Goal: Task Accomplishment & Management: Use online tool/utility

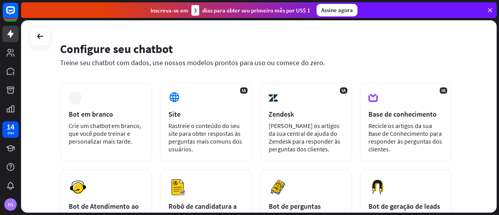
scroll to position [39, 0]
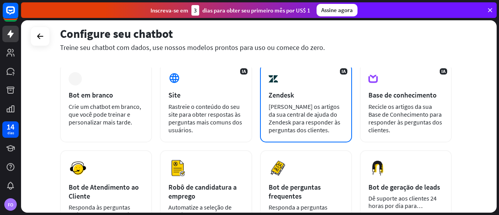
click at [310, 105] on font "[PERSON_NAME] os artigos da sua central de ajuda do Zendesk para responder às p…" at bounding box center [304, 117] width 72 height 31
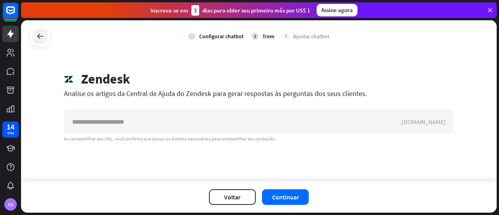
click at [35, 35] on div at bounding box center [40, 36] width 15 height 15
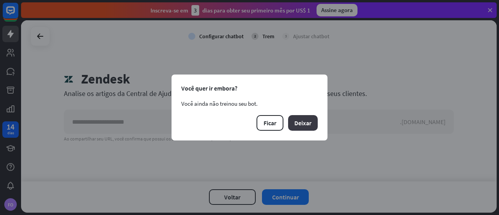
click at [302, 123] on font "Deixar" at bounding box center [302, 123] width 17 height 8
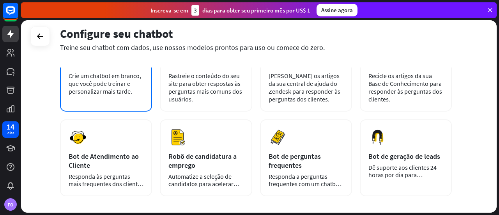
scroll to position [117, 0]
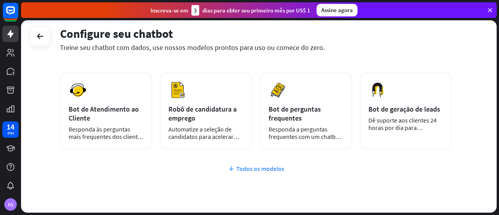
click at [244, 167] on font "Todos os modelos" at bounding box center [260, 168] width 48 height 8
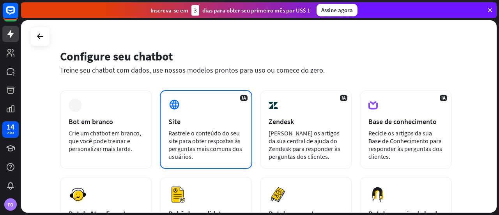
scroll to position [0, 0]
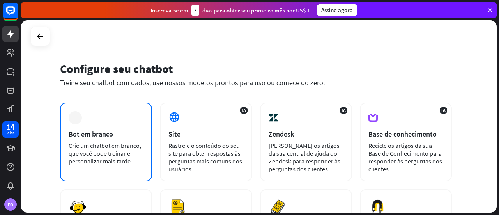
click at [108, 135] on font "Bot em branco" at bounding box center [91, 133] width 44 height 9
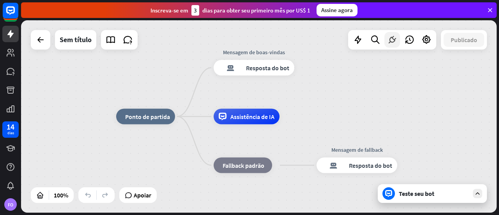
click at [392, 39] on icon at bounding box center [392, 40] width 10 height 10
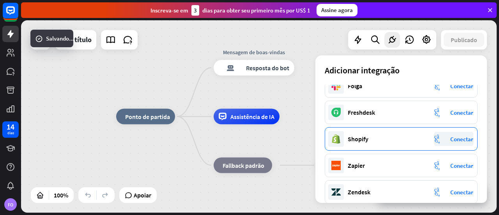
scroll to position [156, 0]
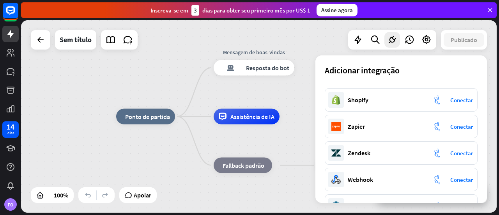
click at [70, 140] on div "casa_2 Ponto de partida Mensagem de boas-vindas resposta do bot de bloco Respos…" at bounding box center [258, 116] width 475 height 192
click at [393, 41] on icon at bounding box center [392, 40] width 10 height 10
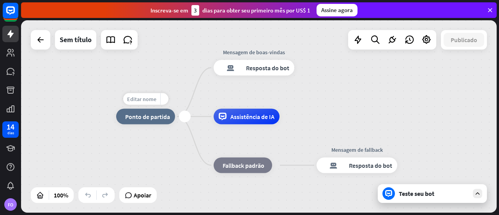
click at [144, 100] on font "Editar nome" at bounding box center [141, 98] width 29 height 7
type input "**********"
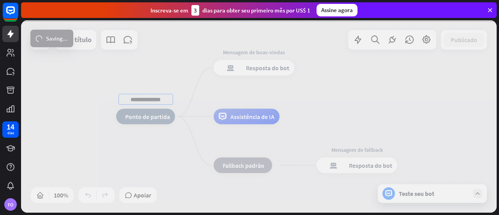
click at [145, 157] on div "**********" at bounding box center [258, 116] width 475 height 192
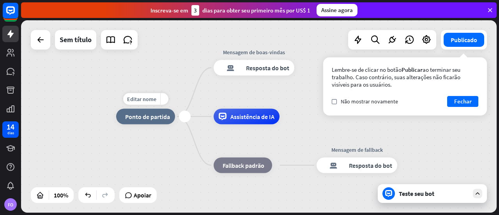
click at [186, 116] on div "mais" at bounding box center [185, 117] width 12 height 12
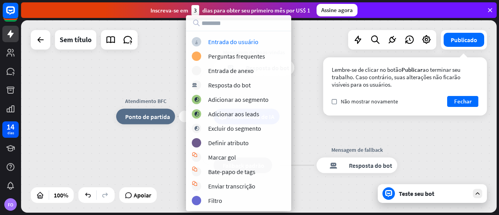
click at [165, 145] on div "mais Atendimento BFC casa_2 Ponto de partida Mensagem de boas-vindas resposta d…" at bounding box center [353, 212] width 475 height 192
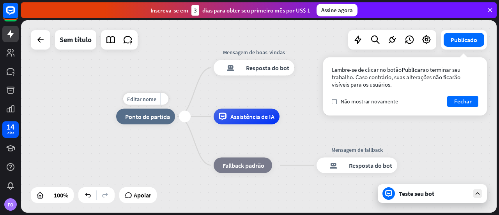
click at [185, 116] on div "mais" at bounding box center [185, 117] width 12 height 12
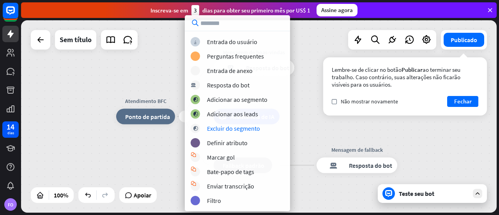
click at [138, 155] on div "mais Atendimento BFC casa_2 Ponto de partida Mensagem de boas-vindas resposta d…" at bounding box center [353, 212] width 475 height 192
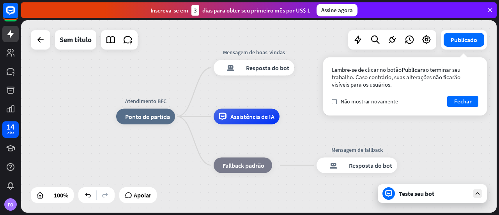
click at [475, 192] on icon at bounding box center [477, 193] width 7 height 7
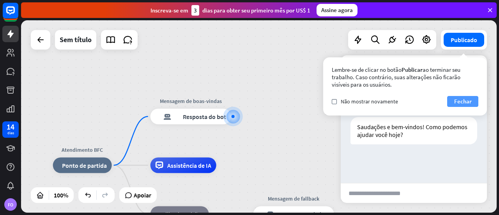
click at [462, 102] on font "Fechar" at bounding box center [463, 100] width 18 height 7
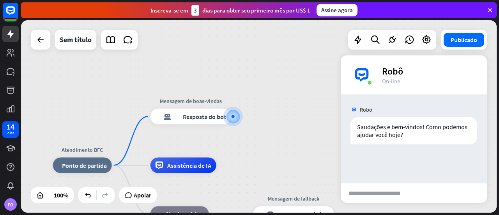
click at [313, 103] on div "Atendimento BFC casa_2 Ponto de partida Mensagem de boas-vindas resposta do bot…" at bounding box center [258, 116] width 475 height 192
click at [323, 85] on div "Atendimento BFC casa_2 Ponto de partida Mensagem de boas-vindas resposta do bot…" at bounding box center [258, 116] width 475 height 192
click at [202, 121] on div "resposta do bot de bloco Resposta do bot" at bounding box center [190, 117] width 81 height 16
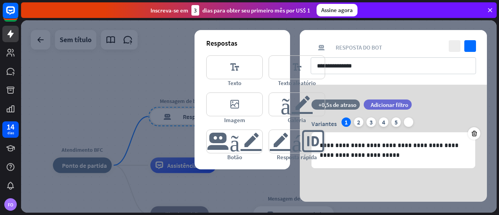
click at [152, 74] on div at bounding box center [258, 116] width 475 height 192
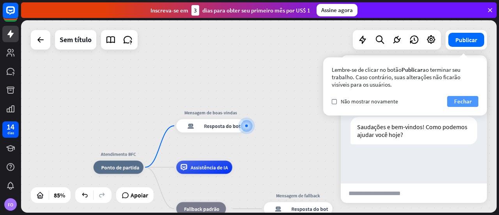
click at [468, 101] on font "Fechar" at bounding box center [463, 100] width 18 height 7
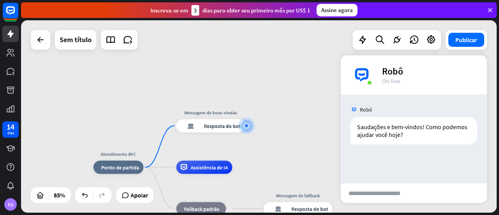
click at [324, 116] on div "Atendimento BFC casa_2 Ponto de partida Mensagem de boas-vindas resposta do bot…" at bounding box center [258, 116] width 475 height 192
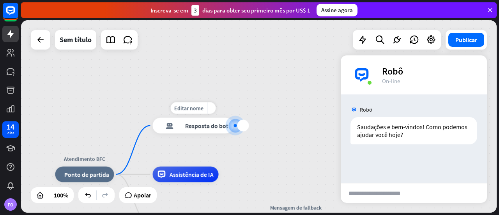
click at [203, 130] on div "resposta do bot de bloco Resposta do bot" at bounding box center [192, 126] width 81 height 16
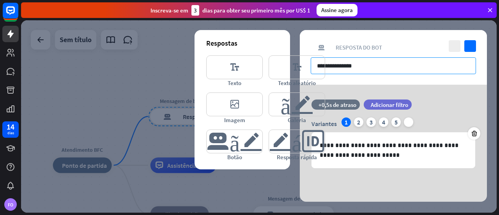
click at [369, 62] on input "**********" at bounding box center [392, 65] width 165 height 17
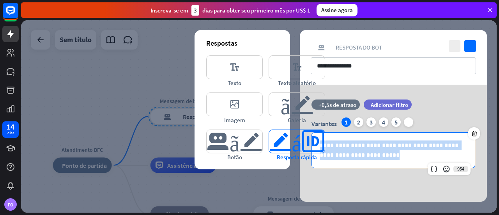
drag, startPoint x: 376, startPoint y: 158, endPoint x: 309, endPoint y: 136, distance: 70.1
click at [310, 136] on div "**********" at bounding box center [393, 143] width 187 height 117
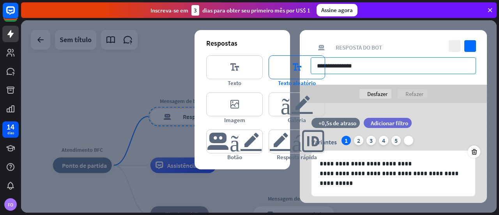
drag, startPoint x: 383, startPoint y: 65, endPoint x: 307, endPoint y: 63, distance: 75.6
click at [307, 63] on div "**********" at bounding box center [393, 116] width 187 height 173
paste input "*****"
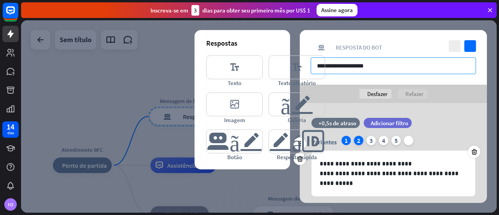
type input "**********"
click at [357, 140] on font "2" at bounding box center [358, 140] width 3 height 8
click at [348, 140] on div "1" at bounding box center [345, 140] width 9 height 9
click at [359, 140] on font "2" at bounding box center [358, 140] width 3 height 8
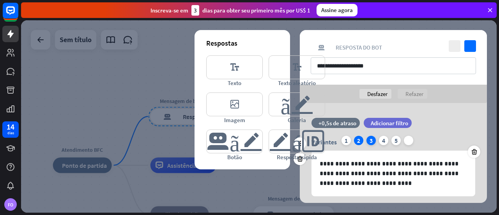
click at [369, 141] on div "3" at bounding box center [370, 140] width 9 height 9
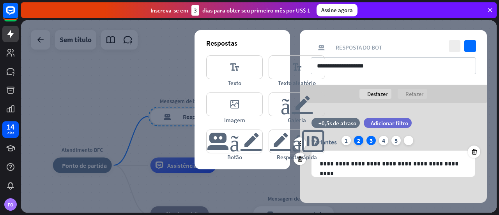
click at [358, 141] on font "2" at bounding box center [358, 140] width 3 height 8
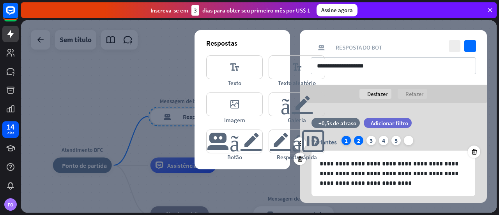
click at [346, 141] on font "1" at bounding box center [345, 140] width 3 height 8
click at [358, 139] on font "2" at bounding box center [358, 140] width 3 height 8
click at [474, 150] on icon at bounding box center [473, 151] width 7 height 7
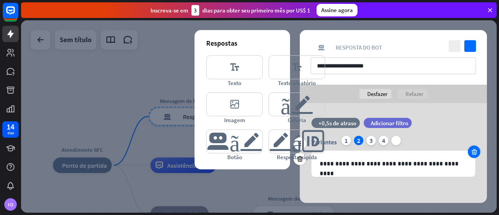
click at [471, 149] on icon at bounding box center [473, 151] width 7 height 7
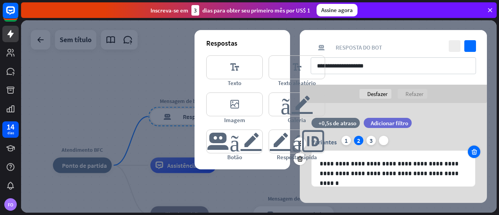
click at [471, 149] on icon at bounding box center [473, 151] width 7 height 7
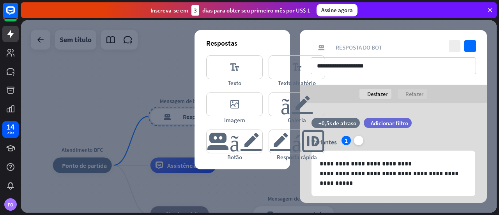
click at [274, 184] on div at bounding box center [258, 116] width 475 height 192
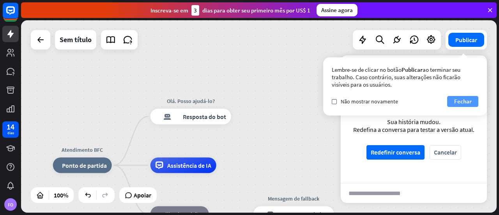
click at [463, 99] on font "Fechar" at bounding box center [463, 100] width 18 height 7
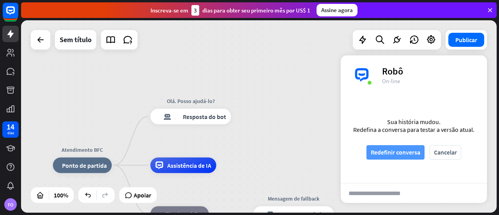
click at [401, 154] on font "Redefinir conversa" at bounding box center [394, 152] width 49 height 8
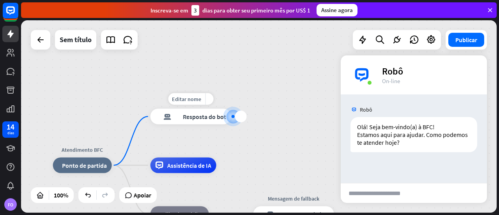
click at [188, 97] on font "Editar nome" at bounding box center [186, 98] width 29 height 7
type input "***"
click at [273, 143] on div "Atendimento BFC casa_2 Ponto de partida *** resposta do bot de bloco Resposta d…" at bounding box center [258, 116] width 475 height 192
click at [196, 117] on font "Resposta do bot" at bounding box center [204, 116] width 43 height 8
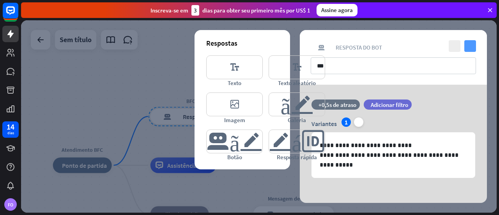
click at [471, 45] on icon "verificar" at bounding box center [470, 46] width 12 height 12
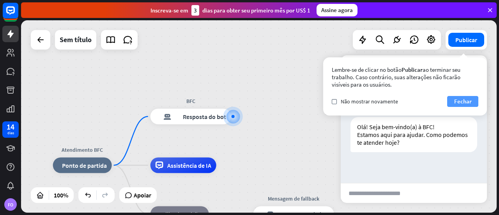
click at [460, 102] on font "Fechar" at bounding box center [463, 100] width 18 height 7
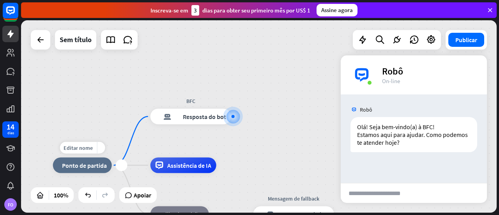
click at [92, 166] on font "Ponto de partida" at bounding box center [84, 165] width 45 height 8
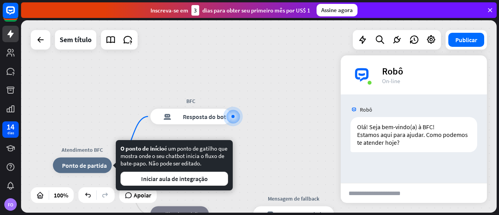
click at [304, 162] on div "Atendimento BFC casa_2 Ponto de partida BFC resposta do bot de bloco Resposta d…" at bounding box center [258, 116] width 475 height 192
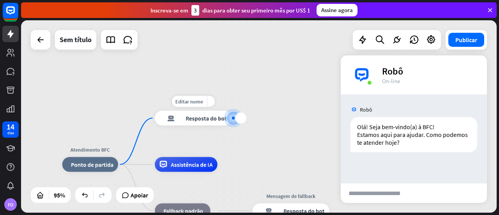
click at [241, 119] on div "mais" at bounding box center [240, 117] width 11 height 11
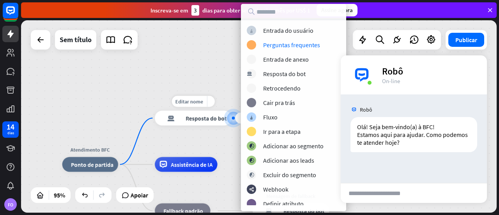
click at [212, 118] on font "Resposta do bot" at bounding box center [205, 117] width 41 height 7
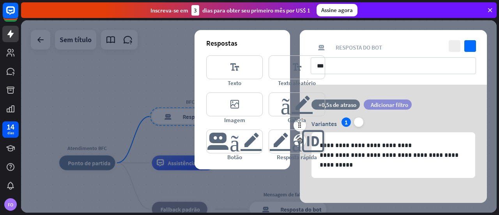
click at [386, 104] on font "Adicionar filtro" at bounding box center [388, 104] width 37 height 7
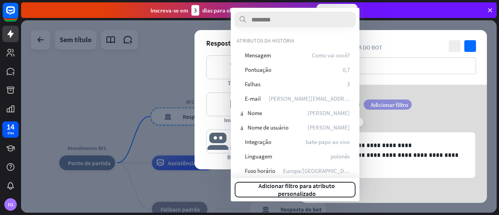
click at [386, 104] on font "Adicionar filtro" at bounding box center [388, 104] width 37 height 7
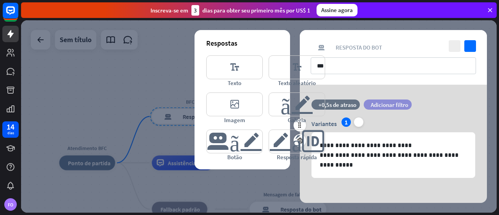
click at [381, 103] on font "Adicionar filtro" at bounding box center [388, 104] width 37 height 7
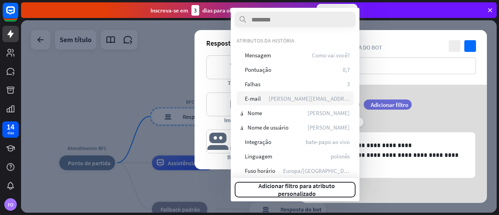
click at [270, 99] on div "e-mail E-mail [PERSON_NAME][EMAIL_ADDRESS][DOMAIN_NAME]" at bounding box center [294, 98] width 117 height 14
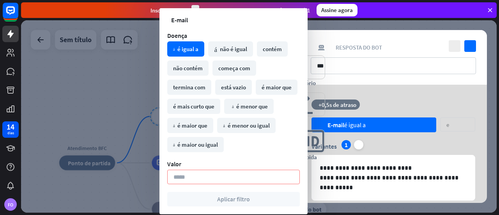
click at [135, 67] on div at bounding box center [258, 116] width 475 height 192
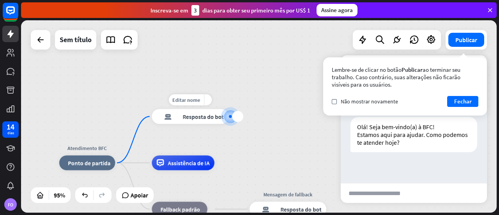
click at [207, 118] on font "Resposta do bot" at bounding box center [202, 116] width 41 height 7
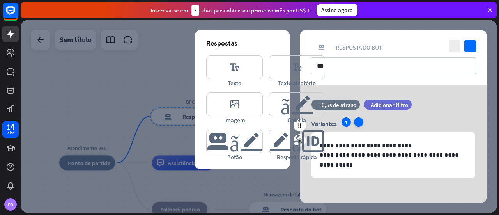
click at [356, 123] on icon "mais" at bounding box center [358, 121] width 9 height 9
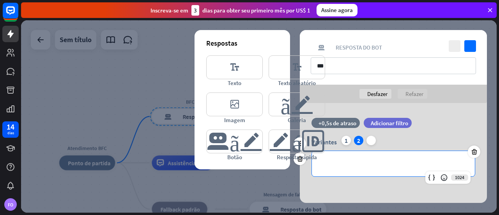
click at [352, 164] on p "**********" at bounding box center [392, 164] width 147 height 10
click at [430, 178] on icon at bounding box center [431, 177] width 8 height 8
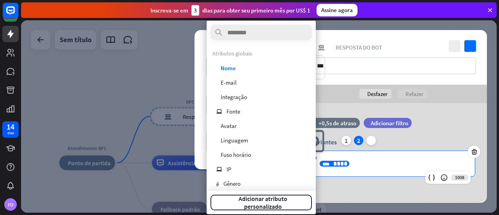
click at [385, 164] on p "**********" at bounding box center [392, 164] width 147 height 10
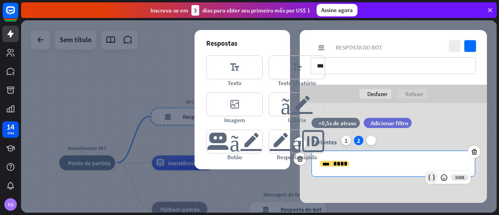
click at [431, 175] on icon at bounding box center [431, 177] width 8 height 8
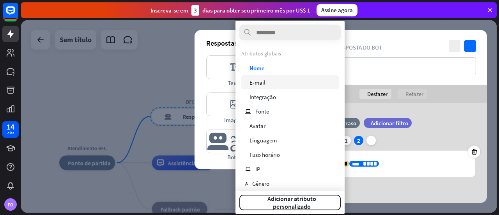
click at [259, 81] on font "E-mail" at bounding box center [257, 82] width 16 height 7
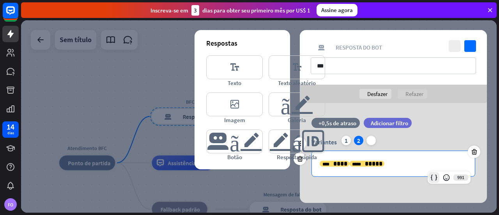
click at [434, 176] on icon at bounding box center [434, 177] width 8 height 8
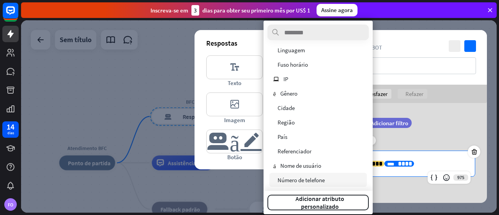
scroll to position [92, 0]
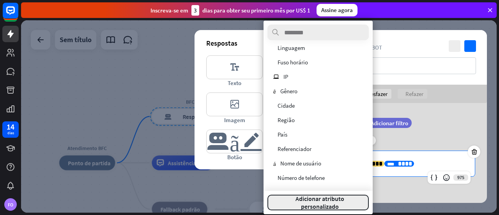
click at [331, 206] on font "Adicionar atributo personalizado" at bounding box center [319, 202] width 49 height 16
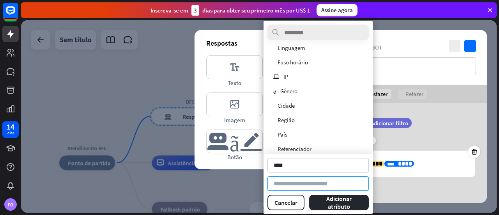
type input "****"
click at [325, 184] on input at bounding box center [317, 183] width 101 height 14
click at [317, 183] on input at bounding box center [317, 183] width 101 height 14
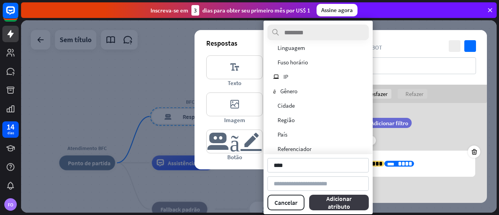
click at [333, 201] on font "Adicionar atributo" at bounding box center [338, 202] width 25 height 16
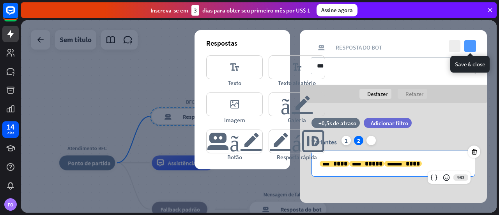
click at [469, 44] on icon "verificar" at bounding box center [470, 46] width 12 height 12
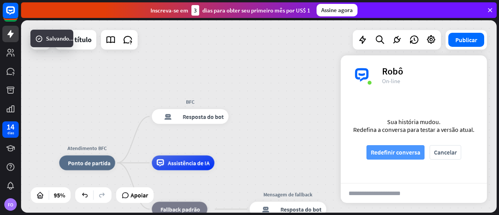
click at [403, 154] on font "Redefinir conversa" at bounding box center [394, 152] width 49 height 8
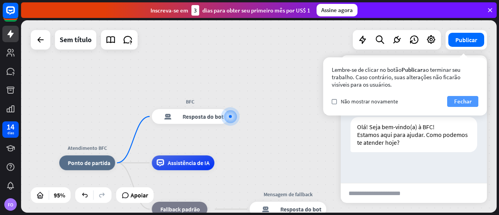
click at [459, 100] on font "Fechar" at bounding box center [463, 100] width 18 height 7
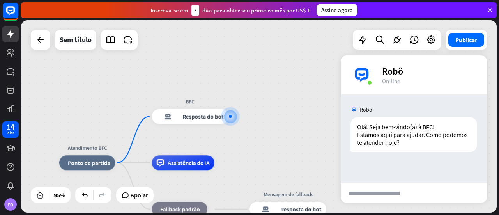
click at [397, 193] on input "text" at bounding box center [379, 192] width 79 height 19
type input "***"
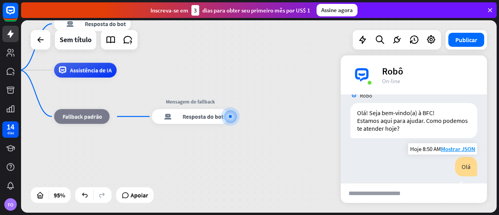
scroll to position [4, 0]
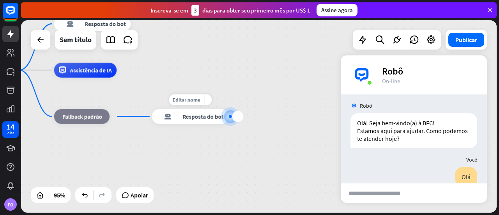
click at [194, 116] on font "Resposta do bot" at bounding box center [202, 116] width 41 height 7
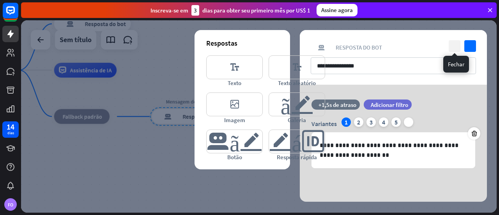
click at [453, 44] on icon "fechar" at bounding box center [454, 46] width 12 height 12
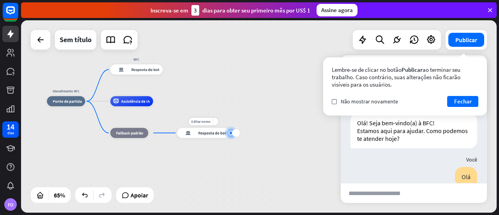
click at [210, 132] on font "Resposta do bot" at bounding box center [212, 132] width 28 height 5
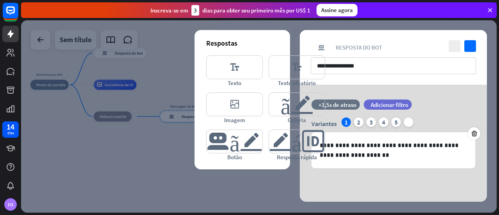
click at [270, 184] on div at bounding box center [258, 116] width 475 height 192
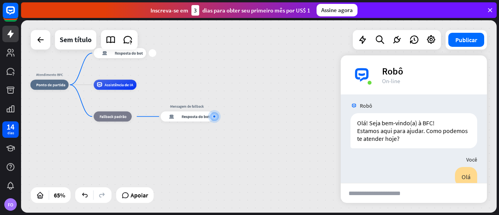
click at [121, 54] on font "Resposta do bot" at bounding box center [129, 53] width 28 height 5
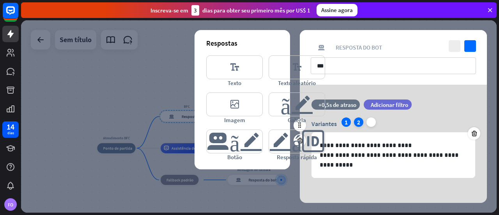
click at [360, 121] on div "2" at bounding box center [358, 121] width 9 height 9
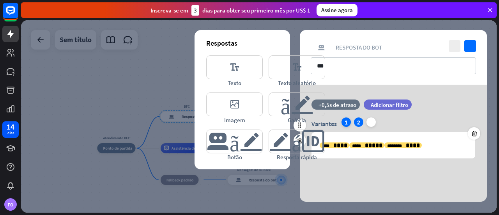
click at [345, 122] on font "1" at bounding box center [345, 122] width 3 height 8
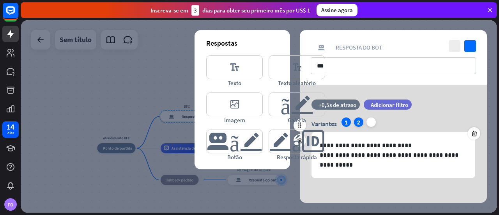
click at [358, 121] on font "2" at bounding box center [358, 122] width 3 height 8
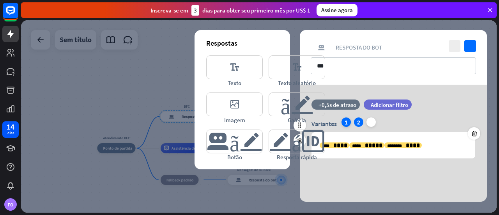
click at [344, 121] on font "1" at bounding box center [345, 122] width 3 height 8
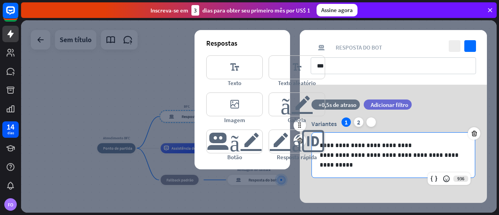
click at [341, 166] on p "**********" at bounding box center [392, 159] width 147 height 19
click at [357, 122] on font "2" at bounding box center [358, 122] width 3 height 8
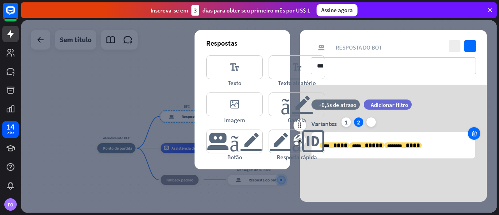
click at [476, 134] on icon at bounding box center [473, 133] width 7 height 7
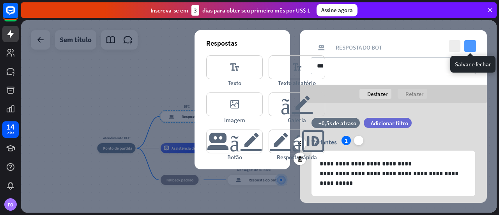
click at [468, 45] on icon "verificar" at bounding box center [470, 46] width 12 height 12
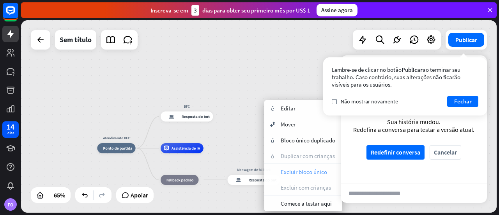
click at [310, 172] on font "Excluir bloco único" at bounding box center [303, 171] width 46 height 7
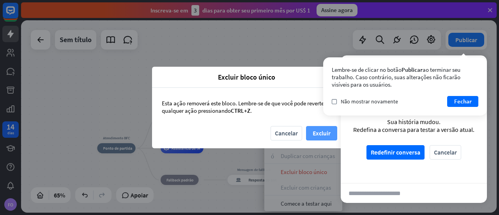
click at [319, 133] on font "Excluir" at bounding box center [321, 133] width 18 height 8
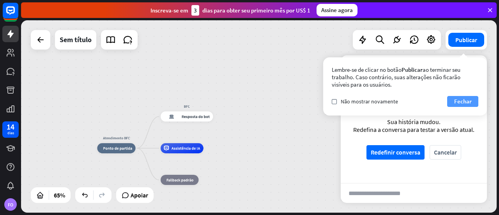
click at [465, 100] on font "Fechar" at bounding box center [463, 100] width 18 height 7
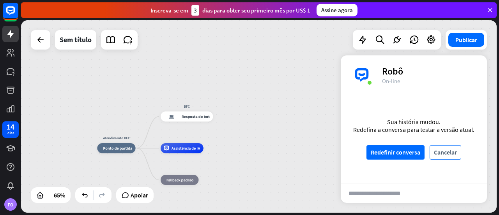
click at [448, 154] on font "Cancelar" at bounding box center [445, 152] width 23 height 8
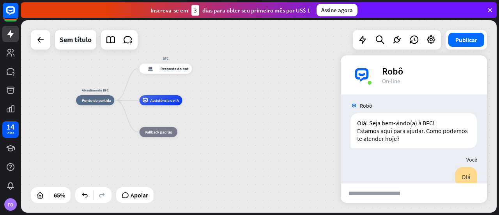
drag, startPoint x: 279, startPoint y: 168, endPoint x: 257, endPoint y: 120, distance: 52.1
click at [257, 120] on div "Atendimento BFC casa_2 Ponto de partida BFC resposta do bot de bloco Resposta d…" at bounding box center [230, 162] width 309 height 125
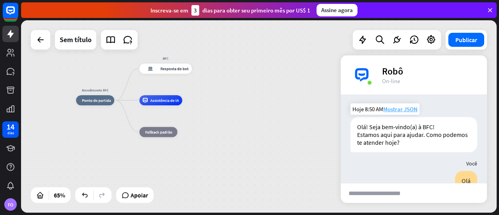
click at [400, 110] on font "Mostrar JSON" at bounding box center [400, 108] width 34 height 7
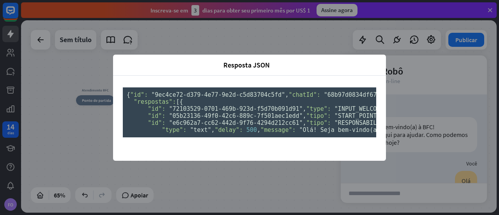
click at [60, 147] on div "Resposta JSON fechar { "id": "9ec4ce72-d379-4e77-9e2d-c5d83704c5fd" , "chatId":…" at bounding box center [249, 107] width 499 height 215
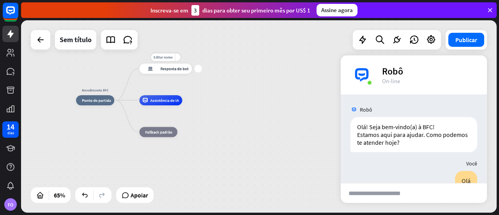
click at [172, 72] on div "resposta do bot de bloco Resposta do bot" at bounding box center [165, 69] width 53 height 10
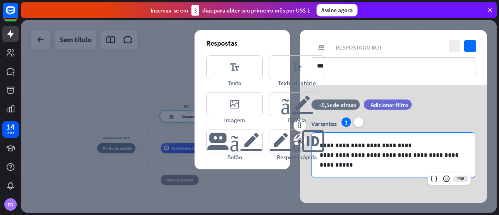
click at [354, 166] on p "**********" at bounding box center [392, 159] width 147 height 19
click at [342, 163] on p "**********" at bounding box center [392, 159] width 147 height 19
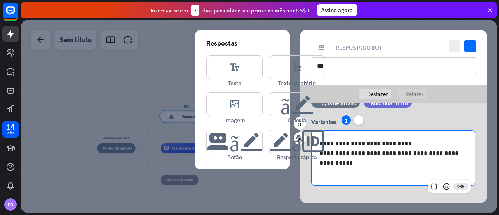
scroll to position [30, 0]
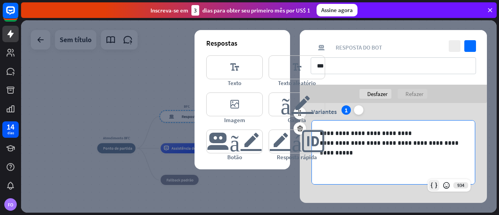
click at [433, 184] on icon at bounding box center [434, 185] width 8 height 8
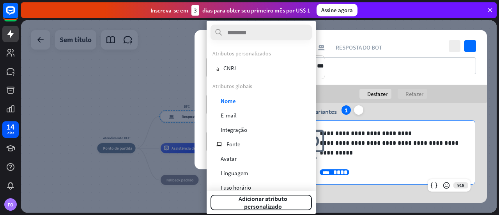
click at [376, 173] on p "**********" at bounding box center [389, 172] width 141 height 10
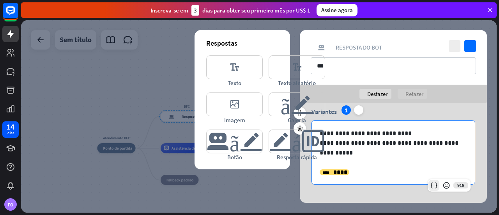
click at [433, 186] on icon at bounding box center [434, 185] width 8 height 8
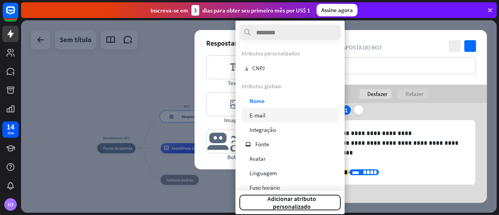
click at [263, 114] on font "E-mail" at bounding box center [257, 114] width 16 height 7
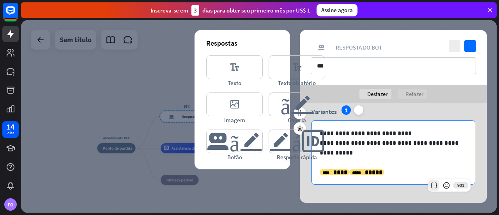
click at [433, 184] on icon at bounding box center [434, 185] width 8 height 8
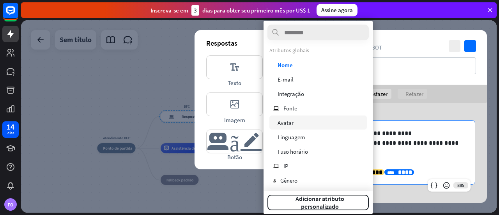
scroll to position [125, 0]
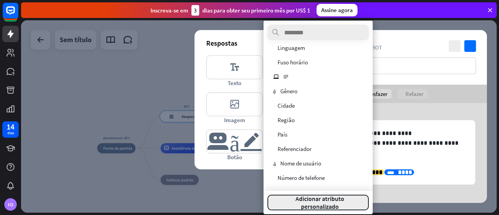
click at [324, 205] on font "Adicionar atributo personalizado" at bounding box center [319, 202] width 49 height 16
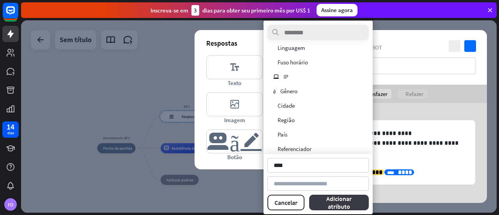
type input "****"
click at [330, 205] on font "Adicionar atributo" at bounding box center [338, 202] width 25 height 16
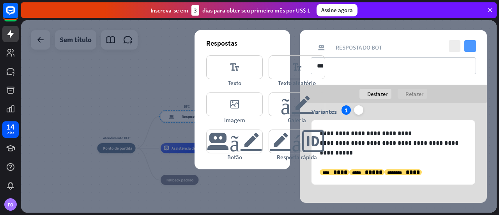
click at [468, 45] on icon "verificar" at bounding box center [470, 46] width 12 height 12
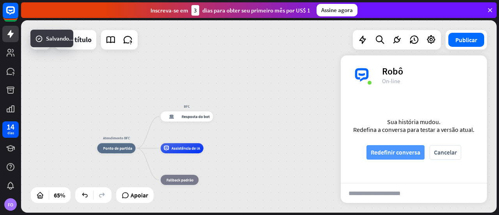
click at [405, 153] on font "Redefinir conversa" at bounding box center [394, 152] width 49 height 8
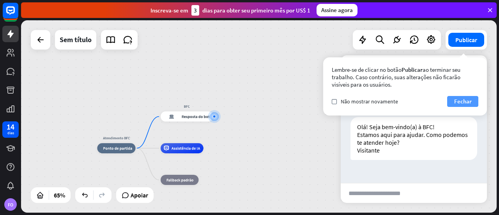
scroll to position [4, 0]
click at [475, 103] on button "Fechar" at bounding box center [462, 101] width 31 height 11
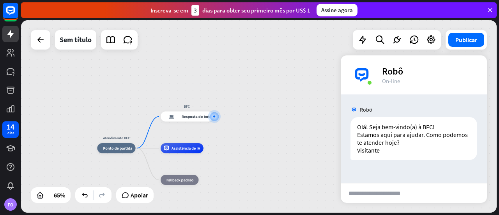
click at [408, 192] on input "text" at bounding box center [379, 192] width 79 height 19
type input "***"
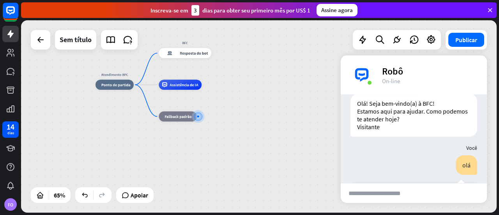
scroll to position [0, 0]
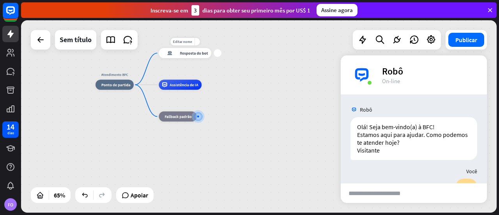
click at [185, 53] on font "Resposta do bot" at bounding box center [194, 53] width 28 height 5
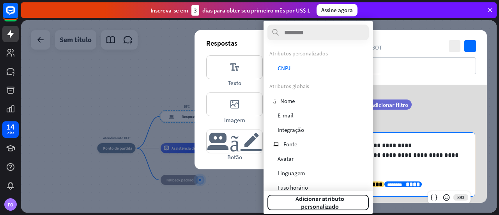
click at [406, 184] on span "****" at bounding box center [413, 184] width 14 height 6
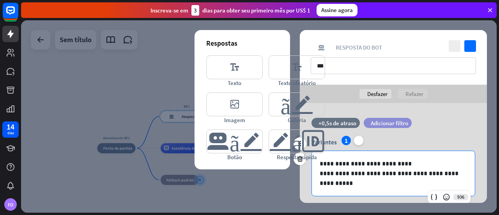
click at [391, 122] on font "Adicionar filtro" at bounding box center [388, 122] width 37 height 7
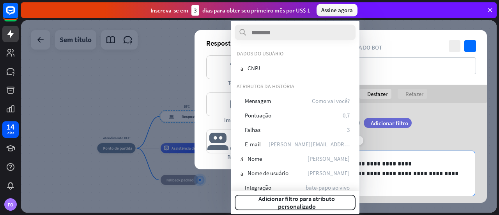
click at [392, 135] on div "filtro Adicionar filtro" at bounding box center [406, 127] width 87 height 18
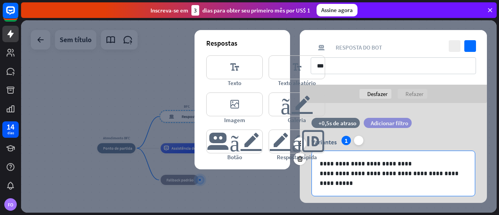
click at [401, 123] on font "Adicionar filtro" at bounding box center [388, 122] width 37 height 7
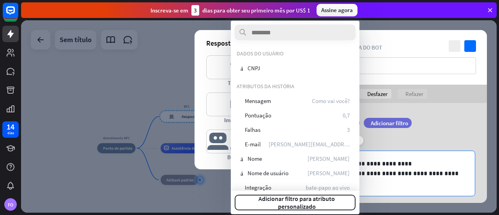
click at [400, 138] on div "Variantes 1 mais" at bounding box center [393, 142] width 164 height 12
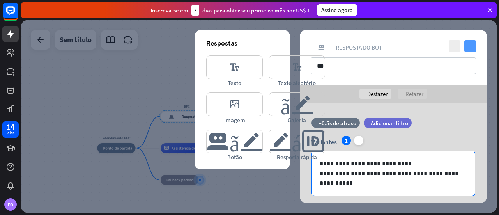
click at [468, 45] on icon "verificar" at bounding box center [470, 46] width 12 height 12
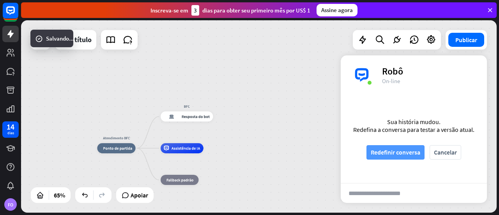
click at [402, 149] on font "Redefinir conversa" at bounding box center [394, 152] width 49 height 8
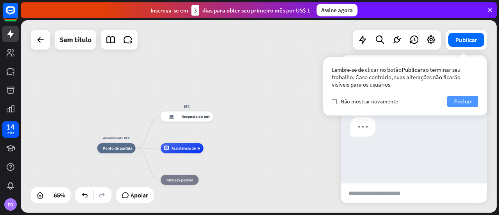
click at [459, 99] on font "Fechar" at bounding box center [463, 100] width 18 height 7
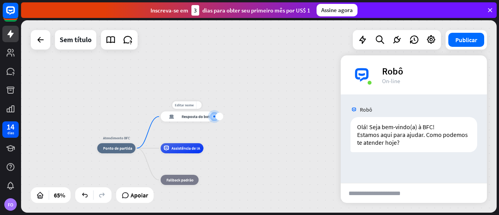
click at [219, 118] on div "mais" at bounding box center [219, 117] width 8 height 8
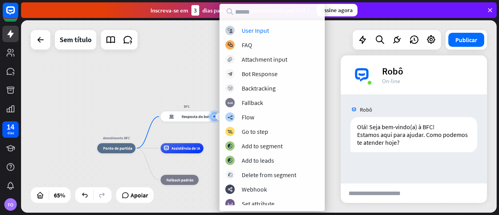
click at [219, 118] on div "block_user_input User Input block_faq FAQ block_attachment Attachment input blo…" at bounding box center [271, 115] width 105 height 179
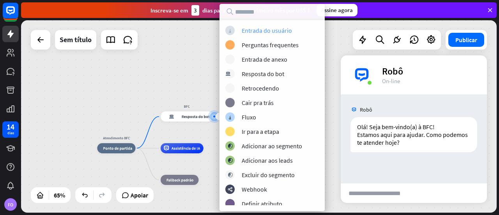
click at [277, 31] on font "Entrada do usuário" at bounding box center [267, 30] width 50 height 8
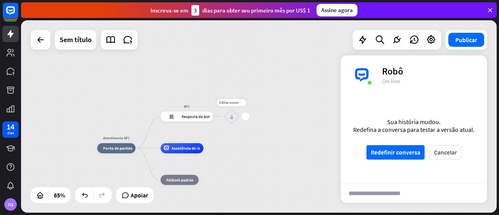
click at [232, 117] on font "bloco_entrada_do_usuário" at bounding box center [231, 116] width 3 height 6
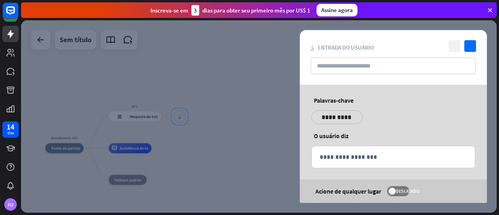
click at [453, 47] on icon "fechar" at bounding box center [454, 46] width 12 height 12
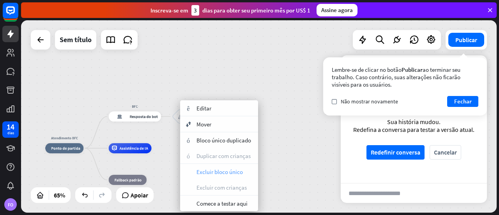
click at [214, 173] on font "Excluir bloco único" at bounding box center [219, 171] width 46 height 7
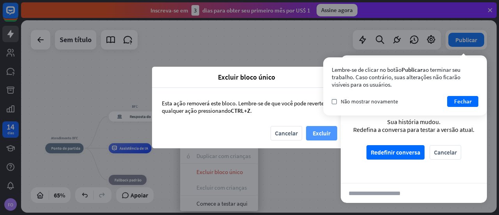
click at [325, 133] on font "Excluir" at bounding box center [321, 133] width 18 height 8
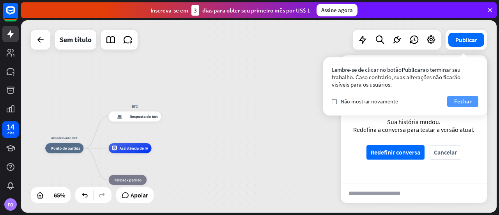
click at [467, 100] on font "Fechar" at bounding box center [463, 100] width 18 height 7
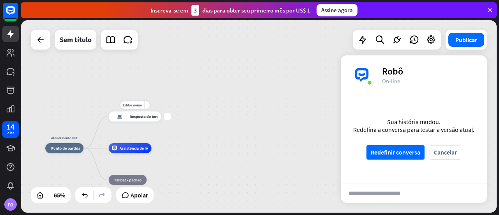
click at [166, 120] on div "mais" at bounding box center [168, 117] width 8 height 8
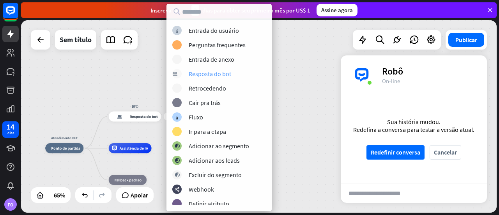
click at [214, 72] on font "Resposta do bot" at bounding box center [210, 74] width 42 height 8
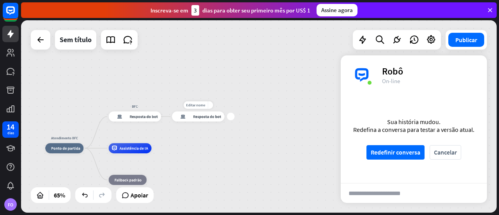
click at [202, 118] on font "Resposta do bot" at bounding box center [207, 116] width 28 height 5
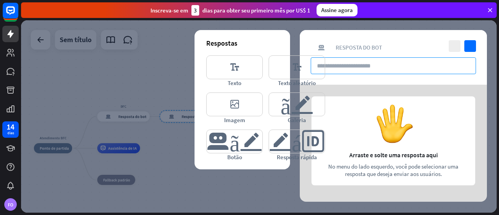
click at [370, 67] on input "text" at bounding box center [392, 65] width 165 height 17
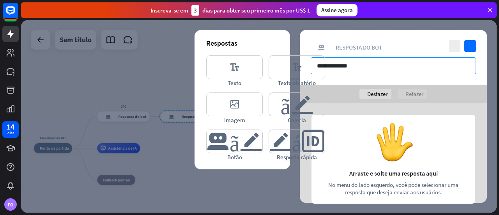
type input "**********"
click at [356, 105] on div at bounding box center [393, 161] width 187 height 117
click at [360, 143] on div at bounding box center [393, 161] width 187 height 117
click at [372, 146] on div at bounding box center [393, 161] width 187 height 117
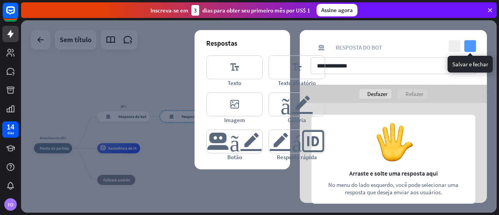
click at [472, 48] on icon "verificar" at bounding box center [470, 46] width 12 height 12
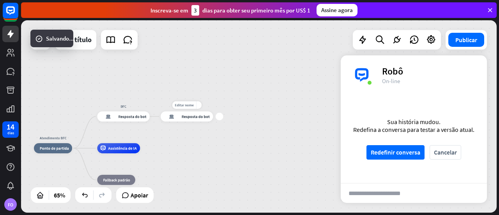
click at [186, 114] on font "Resposta do bot" at bounding box center [196, 116] width 28 height 5
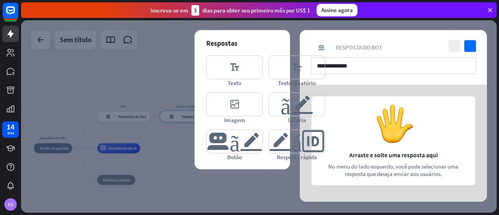
click at [380, 150] on div at bounding box center [393, 143] width 187 height 117
click at [379, 164] on div at bounding box center [393, 143] width 187 height 117
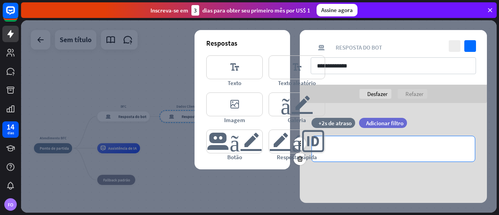
click at [374, 148] on p "**********" at bounding box center [392, 149] width 147 height 10
click at [429, 161] on icon at bounding box center [431, 163] width 8 height 8
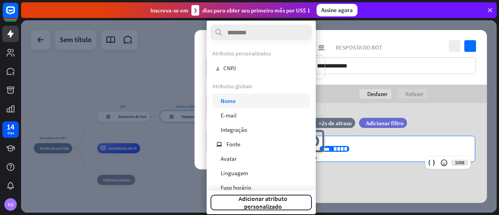
click at [226, 100] on font "Nome" at bounding box center [227, 100] width 15 height 7
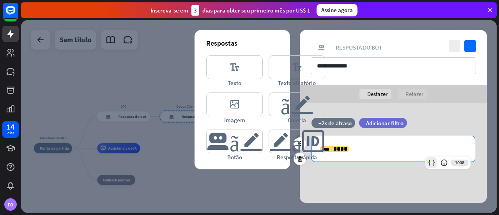
click at [429, 162] on icon at bounding box center [431, 163] width 8 height 8
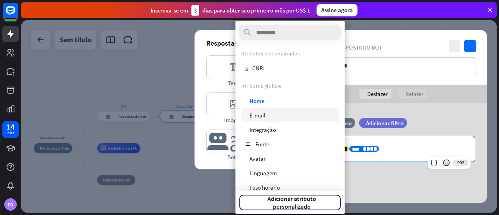
click at [256, 114] on font "E-mail" at bounding box center [257, 114] width 16 height 7
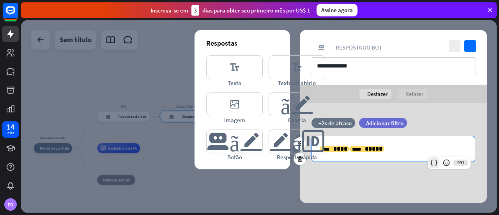
click at [432, 159] on icon at bounding box center [434, 163] width 8 height 8
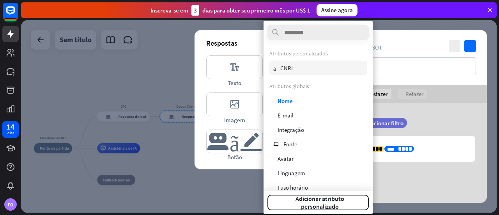
click at [291, 70] on font "CNPJ" at bounding box center [286, 67] width 12 height 7
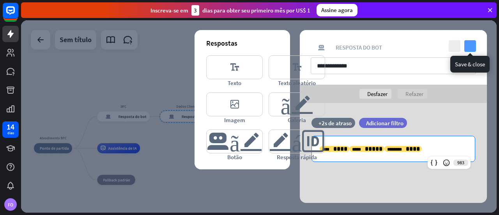
click at [470, 48] on icon "verificar" at bounding box center [470, 46] width 12 height 12
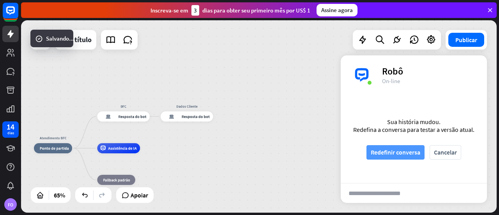
click at [412, 158] on font "Redefinir conversa" at bounding box center [394, 152] width 49 height 14
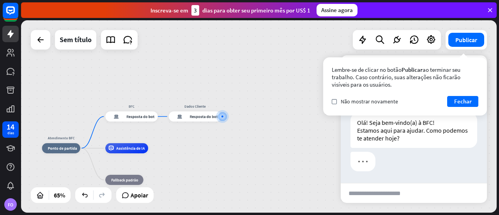
scroll to position [12, 0]
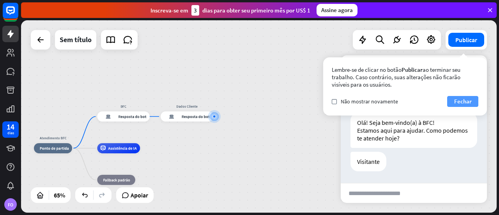
click at [472, 99] on button "Fechar" at bounding box center [462, 101] width 31 height 11
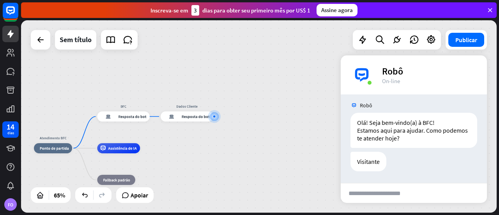
click at [405, 194] on input "text" at bounding box center [379, 192] width 79 height 19
type input "***"
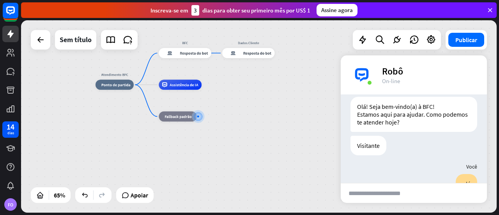
scroll to position [59, 0]
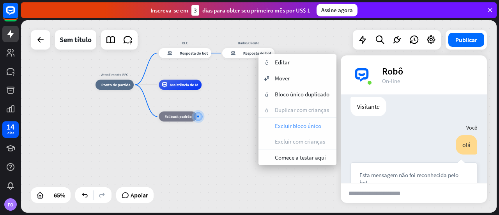
click at [289, 125] on font "Excluir bloco único" at bounding box center [298, 125] width 46 height 7
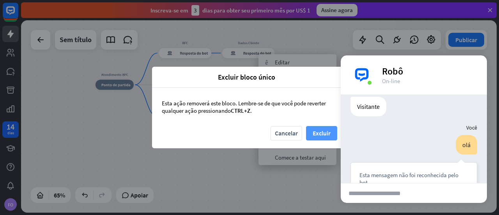
click at [321, 136] on font "Excluir" at bounding box center [321, 133] width 18 height 8
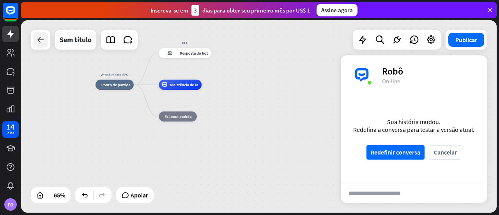
click at [44, 37] on icon at bounding box center [40, 39] width 9 height 9
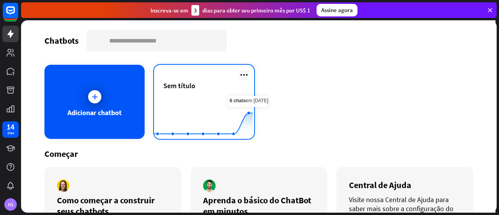
click at [242, 74] on icon at bounding box center [243, 74] width 9 height 9
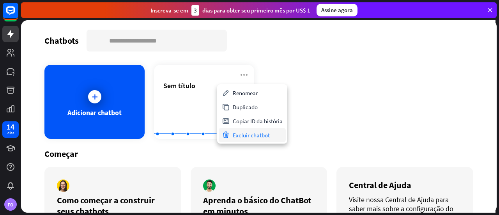
click at [255, 132] on font "Excluir chatbot" at bounding box center [251, 134] width 37 height 7
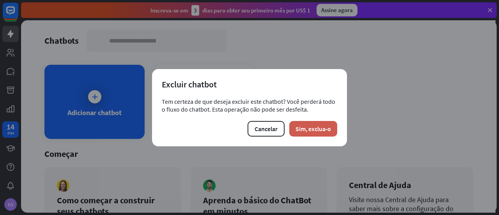
click at [306, 132] on font "Sim, exclua-o" at bounding box center [312, 129] width 35 height 8
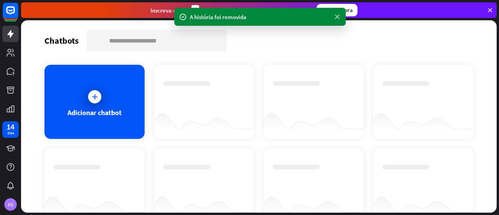
click at [337, 15] on icon at bounding box center [337, 17] width 8 height 8
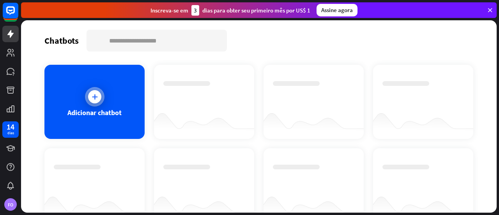
click at [97, 93] on icon at bounding box center [95, 97] width 8 height 8
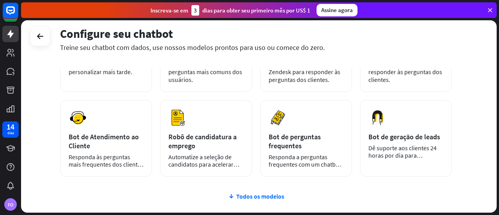
scroll to position [117, 0]
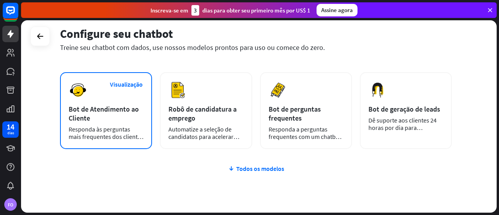
click at [98, 109] on font "Bot de Atendimento ao Cliente" at bounding box center [104, 113] width 70 height 18
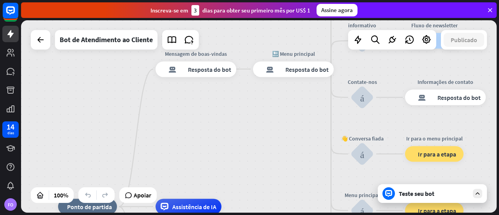
drag, startPoint x: 349, startPoint y: 114, endPoint x: 291, endPoint y: 205, distance: 107.4
click at [291, 205] on div "casa_2 Ponto de partida Mensagem de boas-vindas resposta do bot de bloco Respos…" at bounding box center [258, 116] width 475 height 192
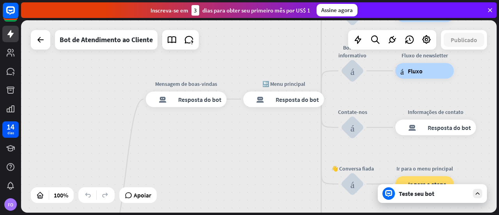
drag, startPoint x: 290, startPoint y: 125, endPoint x: 280, endPoint y: 154, distance: 31.2
click at [280, 154] on div "casa_2 Ponto de partida Mensagem de boas-vindas resposta do bot de bloco Respos…" at bounding box center [258, 116] width 475 height 192
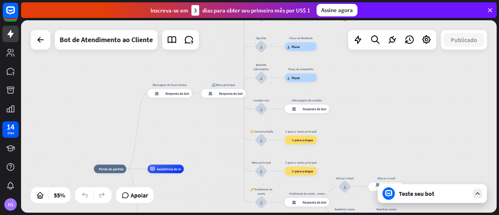
drag, startPoint x: 208, startPoint y: 164, endPoint x: 184, endPoint y: 143, distance: 31.5
click at [184, 143] on div "casa_2 Ponto de partida Mensagem de boas-vindas resposta do bot de bloco Respos…" at bounding box center [258, 116] width 475 height 192
click at [173, 94] on font "Resposta do bot" at bounding box center [177, 93] width 24 height 4
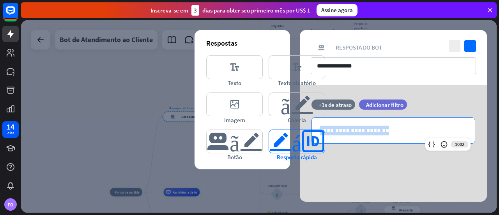
drag, startPoint x: 409, startPoint y: 134, endPoint x: 310, endPoint y: 130, distance: 99.0
click at [310, 130] on div "**********" at bounding box center [393, 143] width 187 height 117
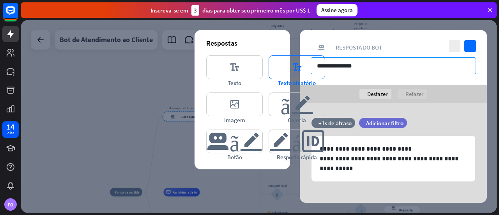
drag, startPoint x: 376, startPoint y: 65, endPoint x: 301, endPoint y: 68, distance: 74.5
click at [302, 67] on div "**********" at bounding box center [393, 116] width 187 height 173
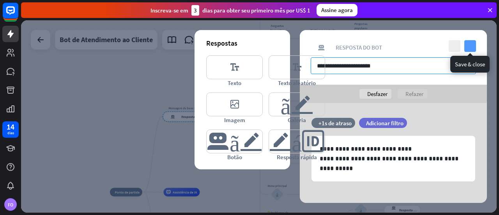
type input "**********"
click at [471, 46] on icon "verificar" at bounding box center [470, 46] width 12 height 12
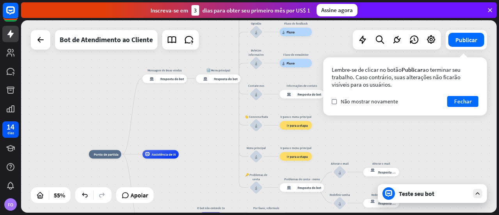
drag, startPoint x: 221, startPoint y: 173, endPoint x: 200, endPoint y: 135, distance: 43.2
click at [200, 135] on div "casa_2 Ponto de partida Mensagem de Boas-vindas resposta do bot de bloco Respos…" at bounding box center [258, 116] width 475 height 192
click at [223, 83] on div "Editar nome mais_amarelo mais 🔙 Menu principal resposta do bot de bloco Respost…" at bounding box center [218, 78] width 44 height 9
click at [472, 99] on button "Fechar" at bounding box center [462, 101] width 31 height 11
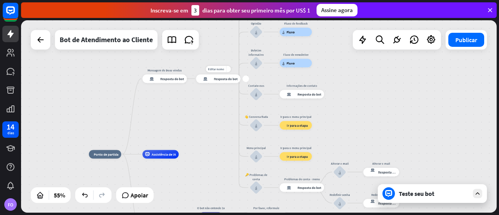
click at [216, 81] on div "resposta do bot de bloco Resposta do bot" at bounding box center [218, 78] width 44 height 9
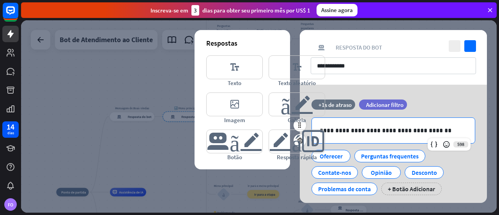
drag, startPoint x: 438, startPoint y: 129, endPoint x: 450, endPoint y: 126, distance: 12.5
click at [450, 126] on p "**********" at bounding box center [392, 130] width 147 height 10
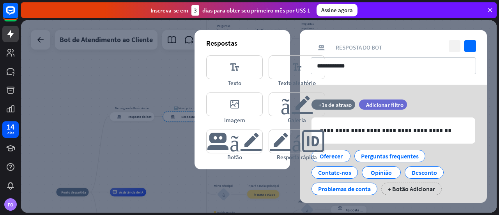
click at [454, 46] on icon "fechar" at bounding box center [454, 46] width 12 height 12
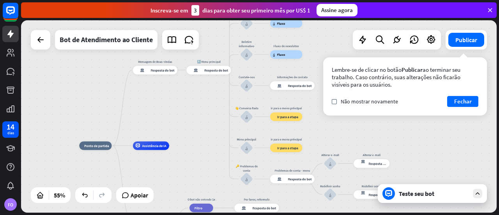
drag, startPoint x: 172, startPoint y: 160, endPoint x: 193, endPoint y: 109, distance: 55.0
click at [193, 109] on div "casa_2 Ponto de partida Mensagem de Boas-vindas resposta do bot de bloco Respos…" at bounding box center [258, 116] width 475 height 192
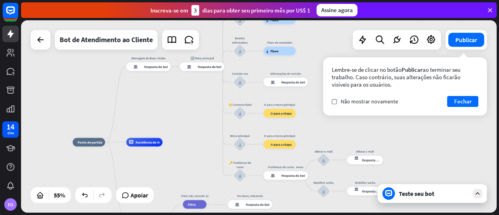
drag, startPoint x: 194, startPoint y: 161, endPoint x: 188, endPoint y: 162, distance: 5.9
click at [188, 162] on div "casa_2 Ponto de partida Mensagem de Boas-vindas resposta do bot de bloco Respos…" at bounding box center [202, 195] width 261 height 106
click at [469, 103] on font "Fechar" at bounding box center [463, 100] width 18 height 7
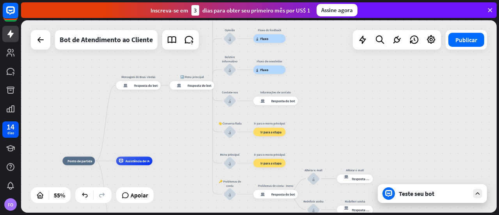
drag, startPoint x: 196, startPoint y: 158, endPoint x: 185, endPoint y: 177, distance: 22.1
click at [185, 177] on div "casa_2 Ponto de partida Mensagem de Boas-vindas resposta do bot de bloco Respos…" at bounding box center [192, 214] width 261 height 106
click at [478, 195] on icon at bounding box center [477, 193] width 7 height 7
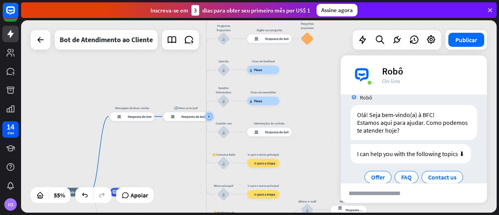
scroll to position [65, 0]
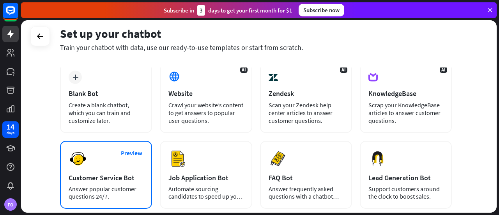
scroll to position [39, 0]
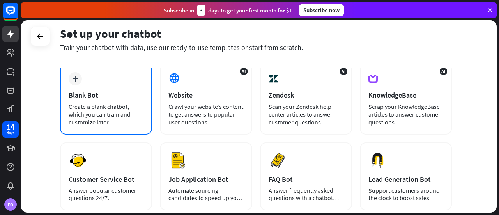
click at [123, 95] on div "Blank Bot" at bounding box center [106, 94] width 75 height 9
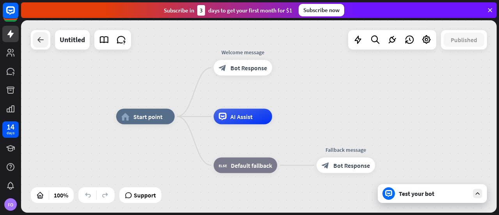
click at [34, 39] on div at bounding box center [41, 40] width 16 height 16
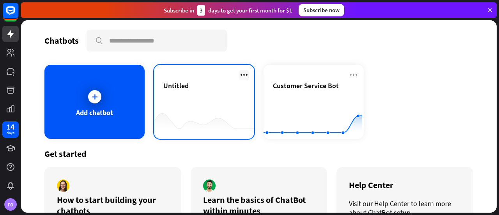
click at [243, 75] on icon at bounding box center [243, 74] width 9 height 9
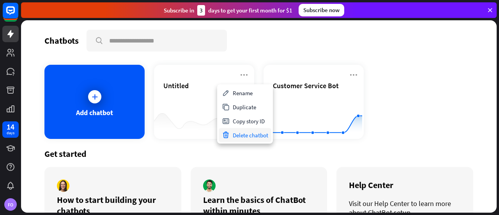
click at [245, 134] on div "Delete chatbot" at bounding box center [245, 135] width 53 height 14
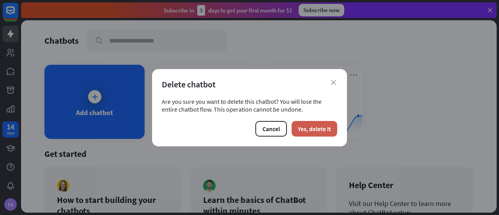
click at [311, 129] on button "Yes, delete it" at bounding box center [314, 129] width 46 height 16
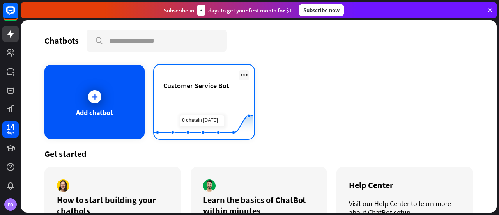
click at [245, 71] on icon at bounding box center [243, 74] width 9 height 9
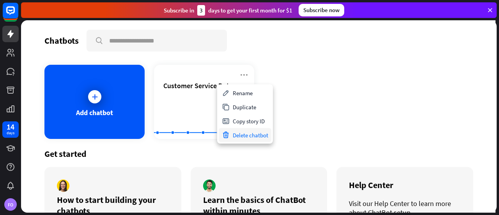
click at [240, 136] on div "Delete chatbot" at bounding box center [245, 135] width 53 height 14
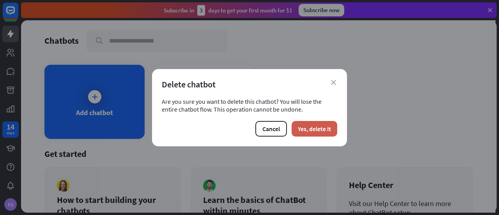
click at [311, 125] on button "Yes, delete it" at bounding box center [314, 129] width 46 height 16
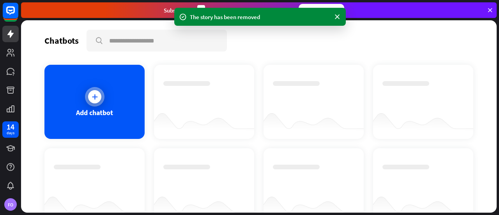
click at [100, 96] on div at bounding box center [94, 96] width 13 height 13
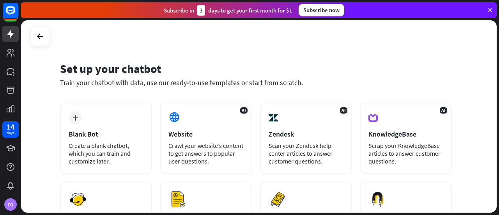
scroll to position [39, 0]
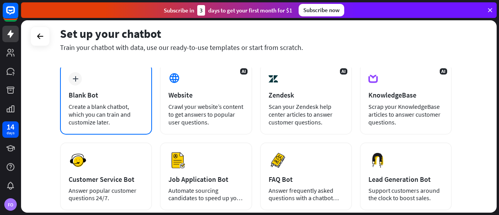
click at [90, 79] on div "plus Blank Bot Create a blank chatbot, which you can train and customize later." at bounding box center [106, 99] width 92 height 71
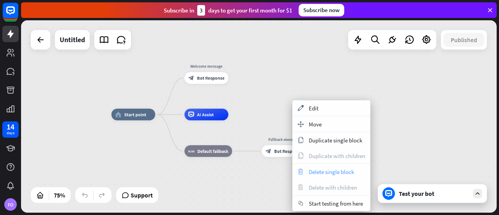
click at [325, 169] on span "Delete single block" at bounding box center [331, 171] width 45 height 7
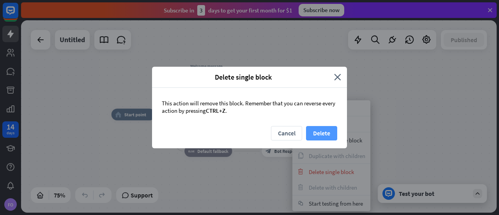
click at [323, 134] on button "Delete" at bounding box center [321, 133] width 31 height 14
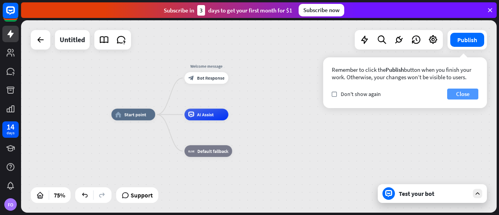
click at [457, 94] on button "Close" at bounding box center [462, 93] width 31 height 11
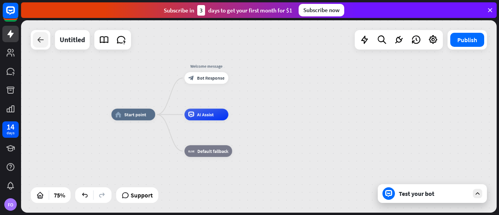
click at [44, 39] on icon at bounding box center [40, 39] width 9 height 9
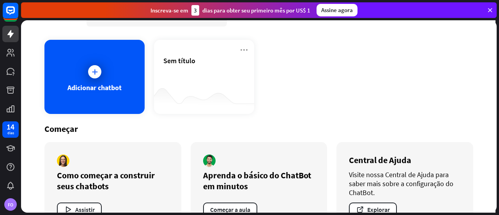
scroll to position [39, 0]
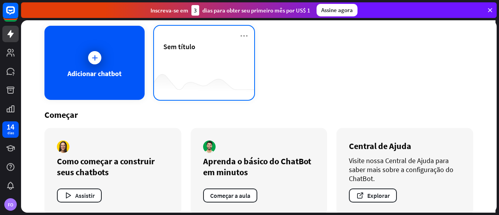
click at [201, 54] on div "Sem título" at bounding box center [203, 55] width 81 height 27
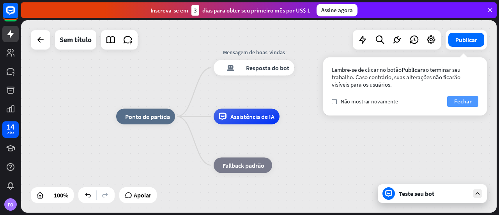
click at [459, 100] on font "Fechar" at bounding box center [463, 100] width 18 height 7
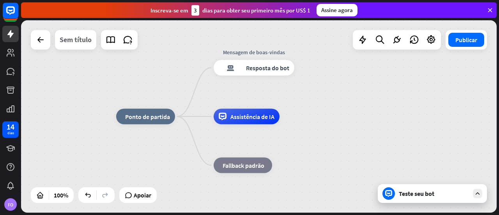
click at [76, 39] on font "Sem título" at bounding box center [76, 39] width 32 height 9
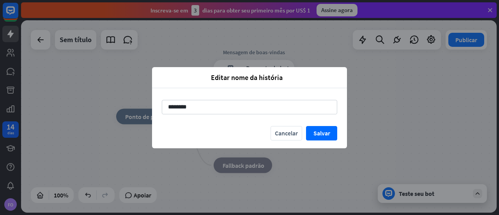
drag, startPoint x: 211, startPoint y: 109, endPoint x: 146, endPoint y: 103, distance: 65.0
click at [146, 103] on div "Editar nome da história fechar ******** Cancelar Salvar" at bounding box center [249, 107] width 499 height 215
type input "**********"
click at [317, 127] on font "Salvar" at bounding box center [321, 133] width 17 height 14
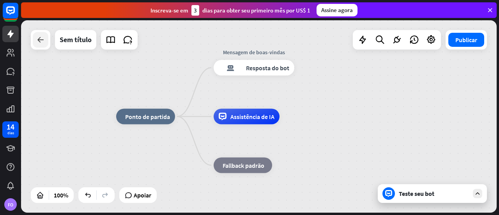
click at [40, 45] on div at bounding box center [41, 40] width 16 height 16
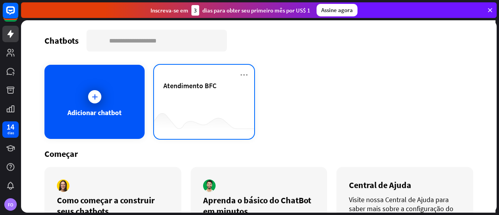
click at [213, 100] on div "Atendimento BFC" at bounding box center [203, 94] width 81 height 27
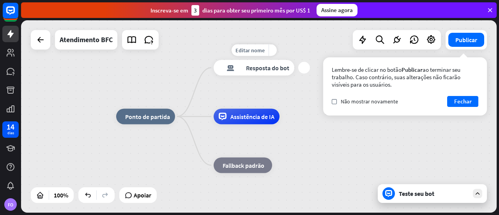
click at [268, 71] on font "Resposta do bot" at bounding box center [267, 68] width 43 height 8
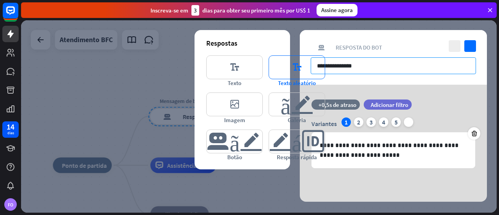
drag, startPoint x: 372, startPoint y: 66, endPoint x: 295, endPoint y: 65, distance: 77.5
click at [300, 65] on div "**********" at bounding box center [393, 115] width 187 height 171
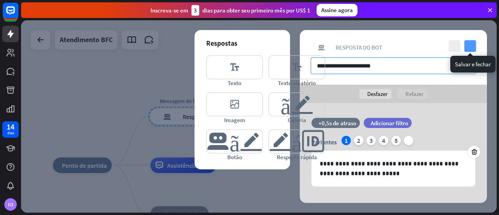
type input "**********"
click at [470, 48] on icon "verificar" at bounding box center [470, 46] width 12 height 12
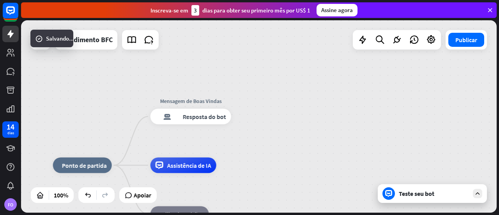
click at [477, 192] on icon at bounding box center [477, 193] width 7 height 7
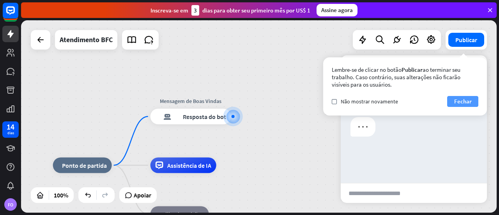
click at [466, 100] on font "Fechar" at bounding box center [463, 100] width 18 height 7
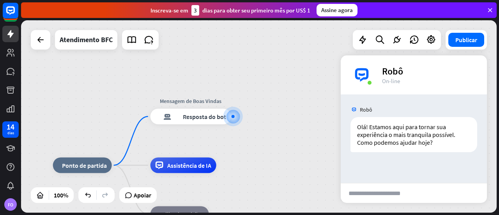
click at [405, 190] on input "text" at bounding box center [379, 192] width 79 height 19
click at [196, 120] on font "Resposta do bot" at bounding box center [204, 117] width 43 height 8
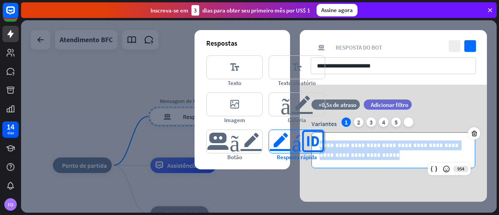
drag, startPoint x: 392, startPoint y: 157, endPoint x: 303, endPoint y: 132, distance: 92.0
click at [303, 132] on div "**********" at bounding box center [393, 143] width 187 height 117
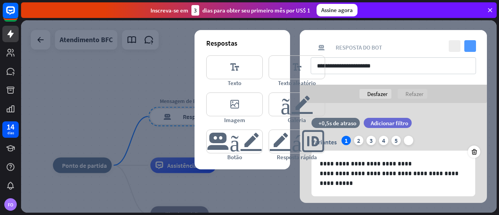
click at [471, 45] on icon "verificar" at bounding box center [470, 46] width 12 height 12
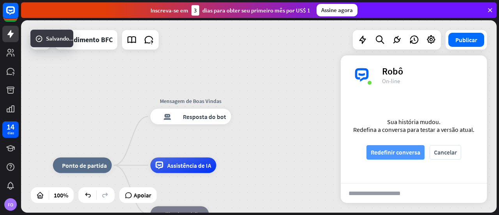
click at [407, 155] on font "Redefinir conversa" at bounding box center [394, 152] width 49 height 8
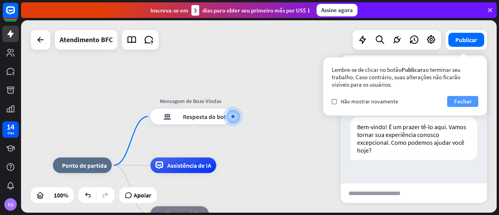
click at [471, 97] on button "Fechar" at bounding box center [462, 101] width 31 height 11
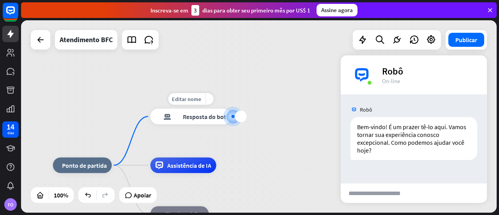
click at [203, 118] on font "Resposta do bot" at bounding box center [204, 117] width 43 height 8
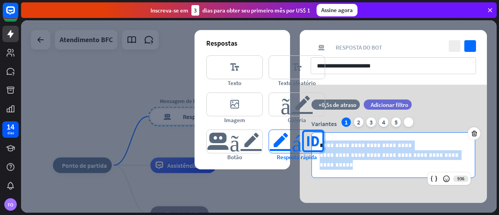
drag, startPoint x: 365, startPoint y: 165, endPoint x: 324, endPoint y: 135, distance: 51.0
click at [324, 135] on div "**********" at bounding box center [393, 145] width 187 height 120
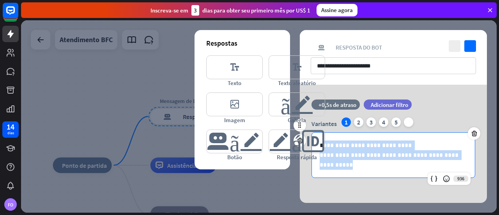
click at [359, 167] on p "**********" at bounding box center [392, 159] width 147 height 19
click at [359, 166] on p "**********" at bounding box center [392, 159] width 147 height 19
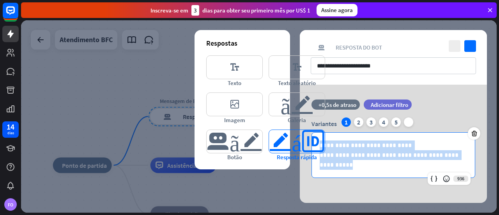
drag, startPoint x: 359, startPoint y: 166, endPoint x: 310, endPoint y: 138, distance: 56.1
click at [310, 138] on div "**********" at bounding box center [393, 145] width 187 height 120
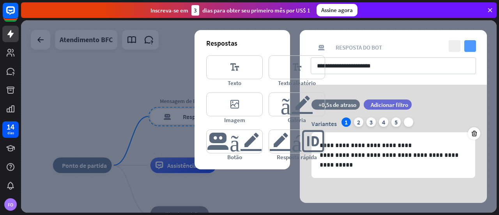
click at [472, 46] on icon "verificar" at bounding box center [470, 46] width 12 height 12
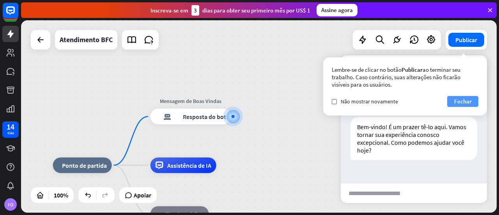
click at [468, 102] on font "Fechar" at bounding box center [463, 100] width 18 height 7
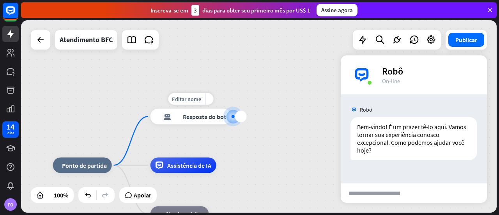
click at [199, 118] on font "Resposta do bot" at bounding box center [204, 117] width 43 height 8
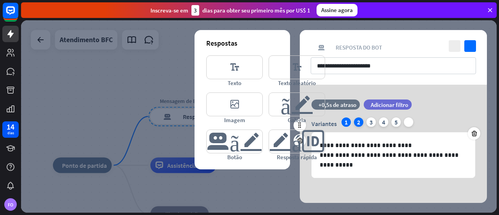
click at [359, 120] on font "2" at bounding box center [358, 122] width 3 height 8
click at [348, 122] on div "1" at bounding box center [345, 121] width 9 height 9
click at [362, 122] on div "2" at bounding box center [358, 121] width 9 height 9
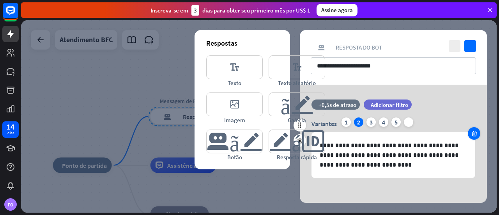
click at [478, 135] on div at bounding box center [473, 133] width 12 height 12
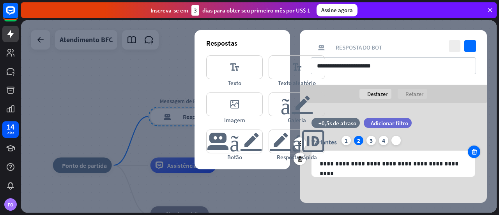
click at [473, 150] on icon at bounding box center [473, 151] width 7 height 7
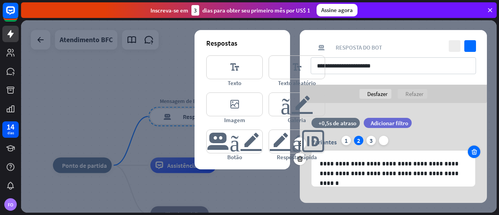
click at [473, 150] on icon at bounding box center [473, 151] width 7 height 7
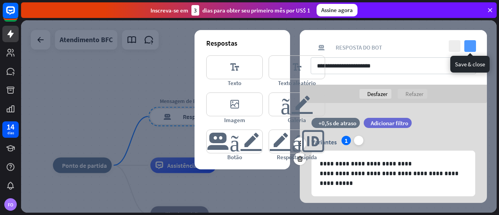
click at [473, 43] on icon "verificar" at bounding box center [470, 46] width 12 height 12
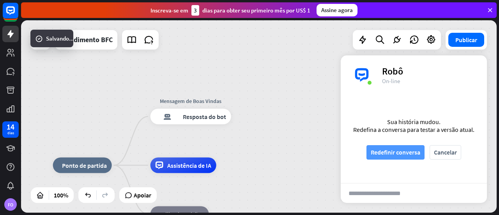
click at [411, 154] on font "Redefinir conversa" at bounding box center [394, 152] width 49 height 8
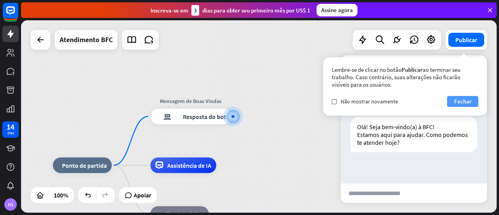
click at [463, 100] on font "Fechar" at bounding box center [463, 100] width 18 height 7
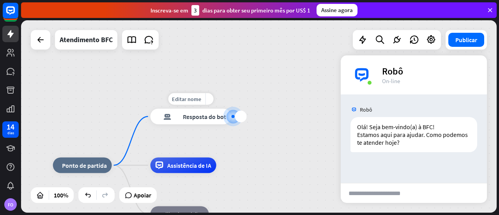
click at [205, 116] on font "Resposta do bot" at bounding box center [204, 117] width 43 height 8
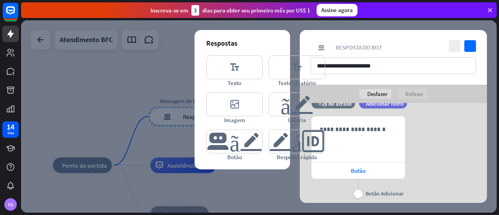
scroll to position [117, 0]
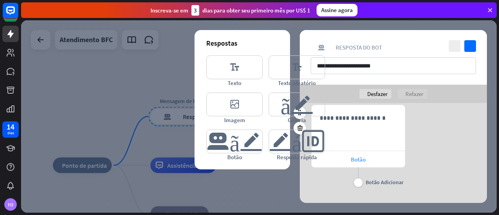
click at [363, 157] on font "Botão" at bounding box center [358, 158] width 15 height 7
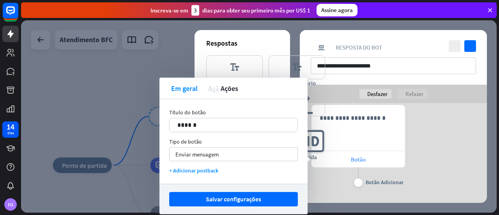
click at [363, 157] on font "Botão" at bounding box center [358, 158] width 15 height 7
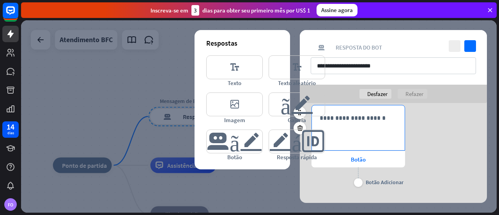
click at [378, 120] on p "**********" at bounding box center [357, 118] width 77 height 10
click at [449, 167] on div "637 *** Botão mais Botão Adicionar" at bounding box center [393, 147] width 187 height 84
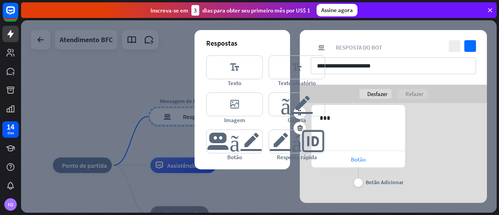
click at [358, 158] on font "Botão" at bounding box center [358, 158] width 15 height 7
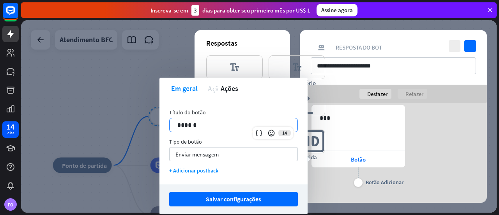
click at [235, 124] on p "******" at bounding box center [233, 125] width 112 height 10
drag, startPoint x: 231, startPoint y: 126, endPoint x: 160, endPoint y: 119, distance: 71.6
click at [160, 119] on div "Título do botão 14 ****** Tipo de botão Enviar mensagem seta para baixo + Adici…" at bounding box center [233, 141] width 148 height 85
click at [418, 190] on div "tempo +2s de atraso filtro Adicionar filtro 637 *** Botão mais Botão Adicionar" at bounding box center [393, 141] width 187 height 109
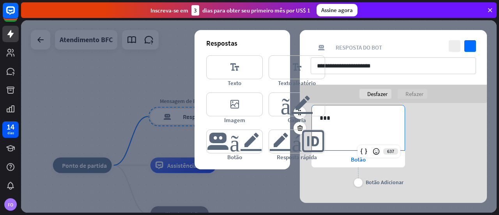
drag, startPoint x: 389, startPoint y: 123, endPoint x: 455, endPoint y: 160, distance: 75.3
click at [455, 160] on div "637 *** Botão mais Botão Adicionar" at bounding box center [393, 147] width 187 height 84
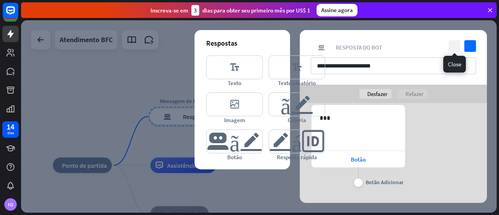
click at [457, 48] on icon "fechar" at bounding box center [454, 46] width 12 height 12
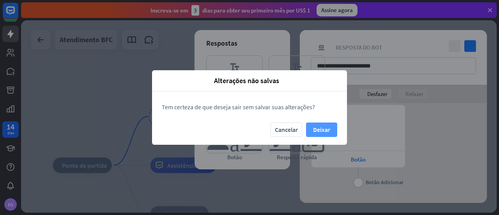
click at [317, 131] on font "Deixar" at bounding box center [321, 129] width 17 height 8
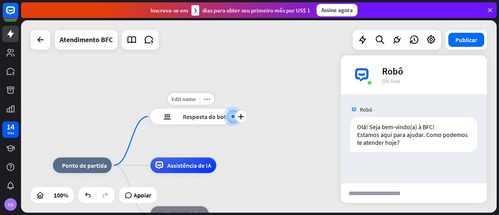
click at [203, 120] on div "resposta do bot de bloco Resposta do bot" at bounding box center [190, 117] width 81 height 16
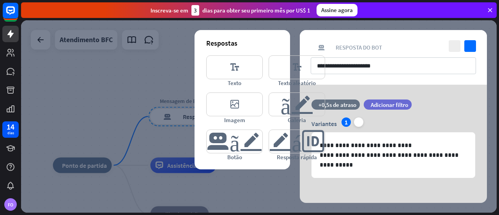
click at [336, 189] on div "**********" at bounding box center [393, 145] width 187 height 120
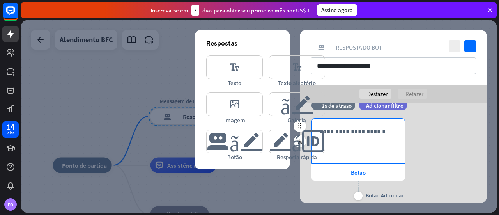
scroll to position [117, 0]
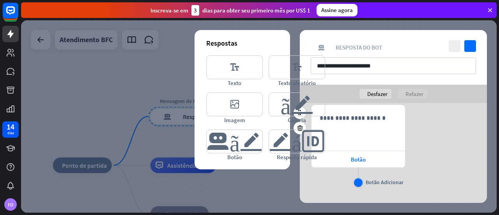
click at [358, 181] on div "mais" at bounding box center [358, 182] width 9 height 9
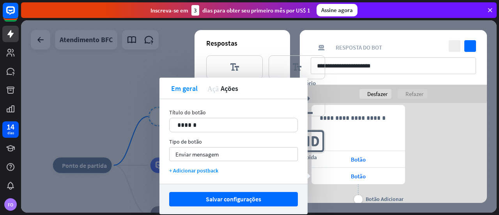
click at [445, 157] on div "**********" at bounding box center [393, 155] width 187 height 101
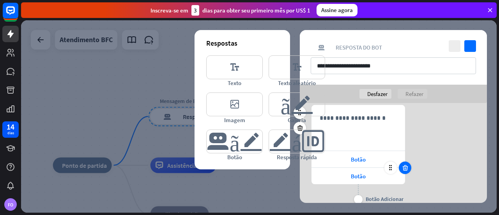
click at [405, 168] on icon at bounding box center [404, 167] width 7 height 7
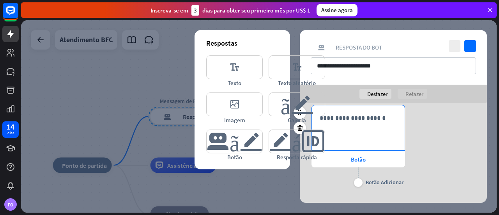
click at [354, 130] on div "**********" at bounding box center [358, 127] width 93 height 45
click at [362, 150] on icon at bounding box center [364, 151] width 8 height 8
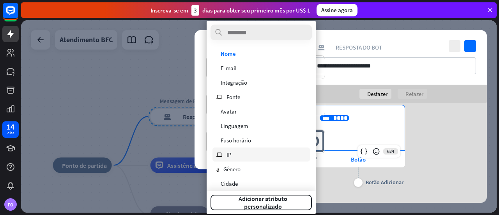
scroll to position [0, 0]
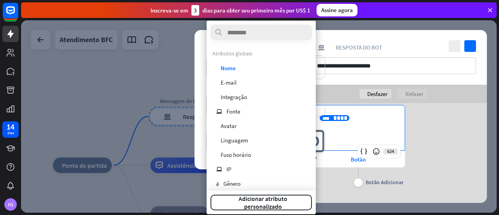
click at [438, 172] on div "**********" at bounding box center [393, 147] width 187 height 84
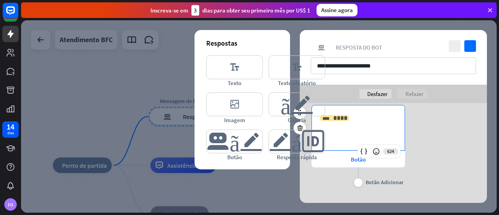
click at [341, 117] on span "****" at bounding box center [340, 118] width 14 height 6
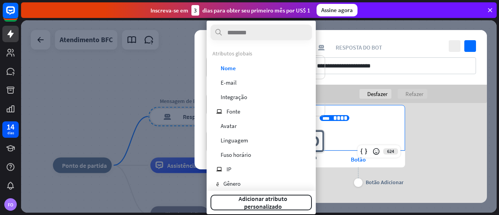
click at [355, 118] on p "**********" at bounding box center [357, 118] width 77 height 10
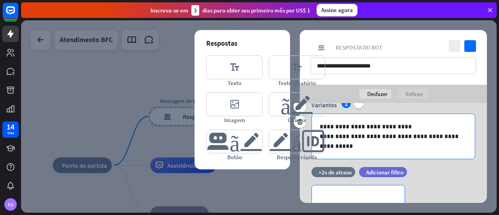
scroll to position [115, 0]
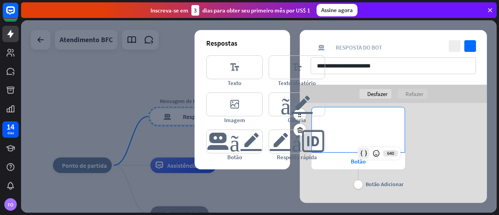
click at [362, 151] on icon at bounding box center [364, 153] width 8 height 8
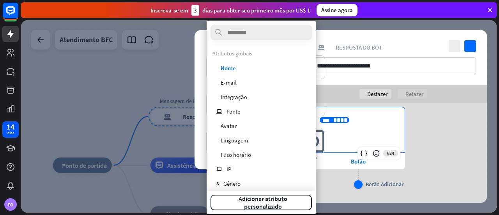
click at [358, 183] on div "mais" at bounding box center [358, 184] width 9 height 9
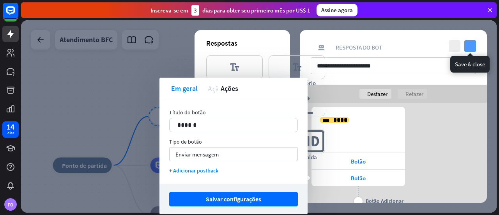
click at [474, 44] on icon "verificar" at bounding box center [470, 46] width 12 height 12
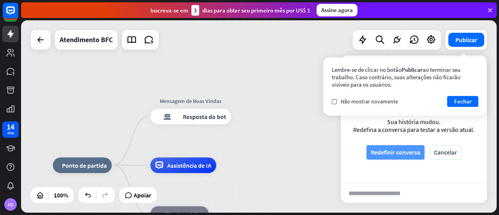
click at [408, 152] on font "Redefinir conversa" at bounding box center [394, 152] width 49 height 8
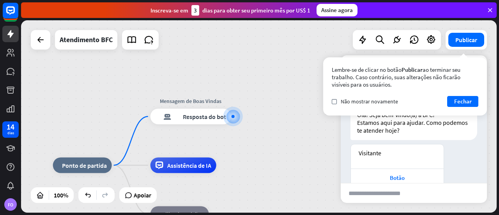
scroll to position [53, 0]
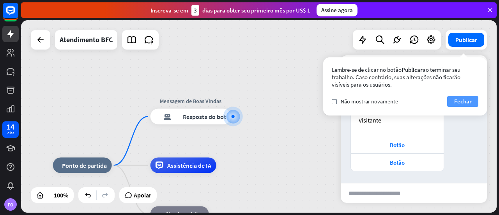
click at [465, 103] on font "Fechar" at bounding box center [463, 100] width 18 height 7
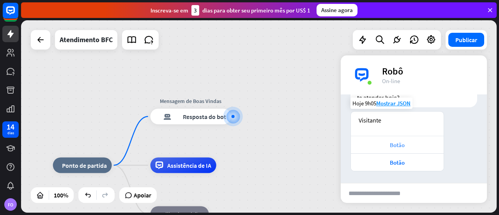
click at [398, 143] on font "Botão" at bounding box center [397, 144] width 15 height 7
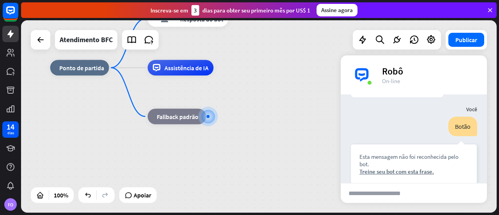
scroll to position [131, 0]
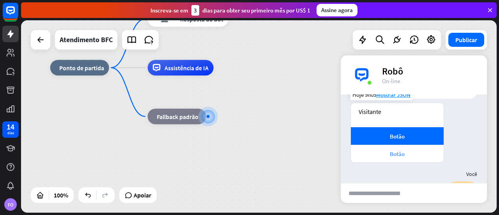
click at [404, 157] on font "Botão" at bounding box center [397, 153] width 15 height 7
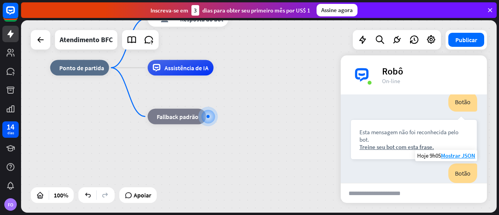
scroll to position [125, 0]
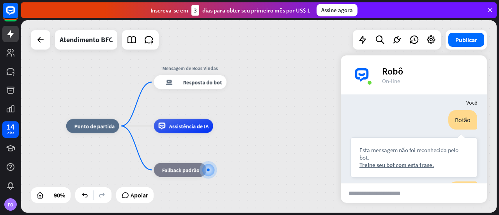
drag, startPoint x: 288, startPoint y: 73, endPoint x: 281, endPoint y: 127, distance: 54.6
click at [281, 127] on div "casa_2 Ponto de partida Mensagem de Boas Vindas resposta do bot de bloco Respos…" at bounding box center [280, 212] width 428 height 173
click at [195, 81] on font "Resposta do bot" at bounding box center [202, 82] width 39 height 7
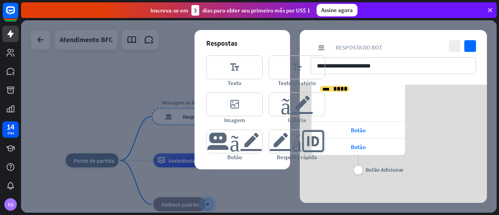
scroll to position [129, 0]
click at [405, 135] on icon at bounding box center [404, 137] width 7 height 7
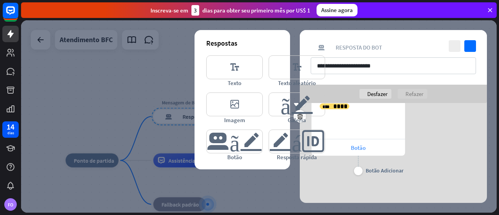
click at [386, 149] on div "Botão" at bounding box center [357, 147] width 93 height 16
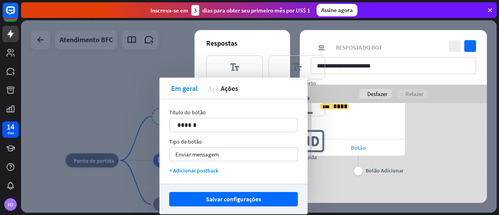
click at [386, 149] on div "Botão" at bounding box center [357, 147] width 93 height 16
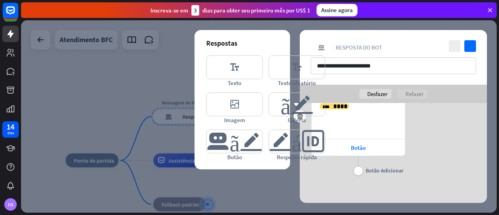
drag, startPoint x: 385, startPoint y: 142, endPoint x: 470, endPoint y: 147, distance: 85.5
click at [486, 152] on div "**********" at bounding box center [393, 135] width 187 height 84
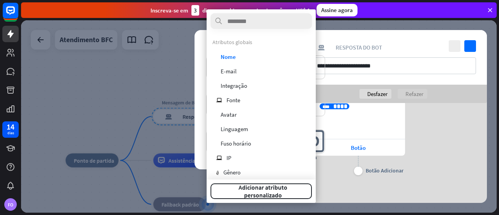
drag, startPoint x: 376, startPoint y: 125, endPoint x: 437, endPoint y: 139, distance: 62.8
click at [453, 141] on div "**********" at bounding box center [393, 135] width 187 height 84
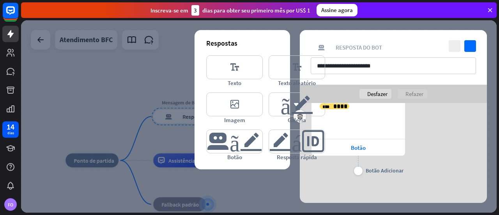
click at [416, 132] on div "**********" at bounding box center [393, 135] width 187 height 84
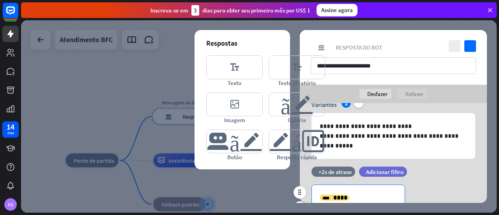
scroll to position [90, 0]
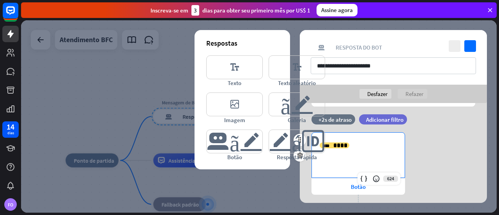
drag, startPoint x: 382, startPoint y: 147, endPoint x: 415, endPoint y: 161, distance: 36.1
click at [415, 161] on div "**********" at bounding box center [393, 174] width 187 height 84
click at [406, 169] on div "**********" at bounding box center [393, 174] width 187 height 84
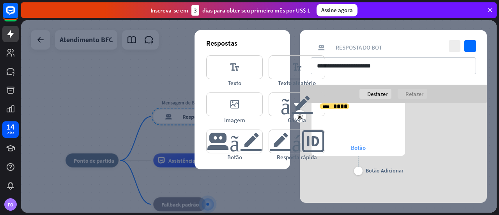
scroll to position [51, 0]
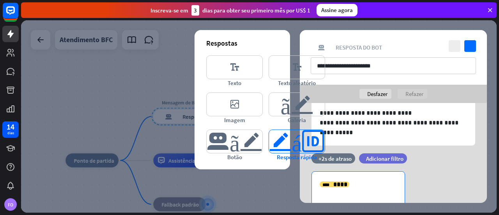
drag, startPoint x: 382, startPoint y: 187, endPoint x: 302, endPoint y: 147, distance: 89.4
click at [302, 147] on div "**********" at bounding box center [393, 167] width 187 height 230
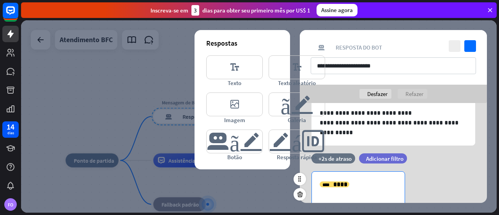
click at [363, 182] on p "**********" at bounding box center [357, 184] width 77 height 10
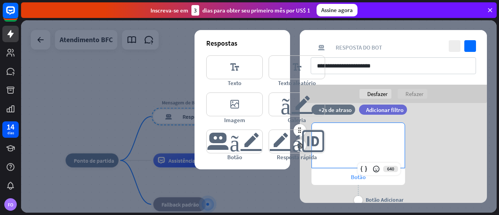
scroll to position [130, 0]
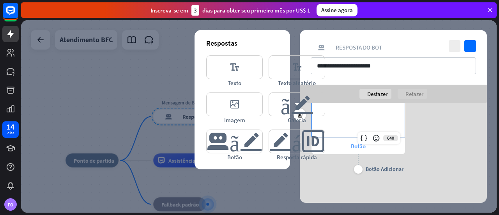
click at [401, 150] on div "Botão" at bounding box center [357, 146] width 93 height 16
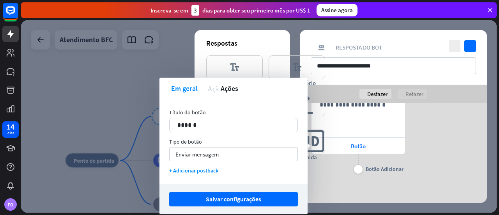
drag, startPoint x: 401, startPoint y: 150, endPoint x: 440, endPoint y: 147, distance: 39.1
click at [440, 147] on div "**********" at bounding box center [393, 134] width 187 height 84
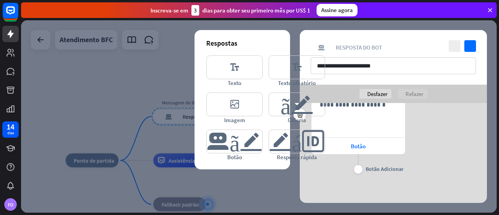
click at [414, 133] on div "**********" at bounding box center [393, 134] width 187 height 84
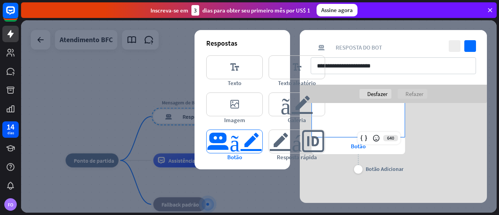
drag, startPoint x: 377, startPoint y: 129, endPoint x: 241, endPoint y: 130, distance: 136.7
click at [300, 130] on div "**********" at bounding box center [393, 88] width 187 height 230
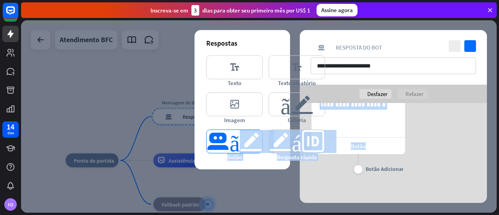
drag, startPoint x: 368, startPoint y: 152, endPoint x: 240, endPoint y: 140, distance: 127.9
click at [300, 140] on div "**********" at bounding box center [393, 88] width 187 height 230
click at [454, 151] on div "**********" at bounding box center [393, 134] width 187 height 84
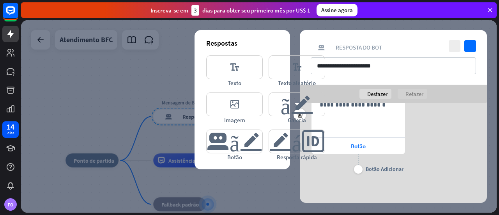
scroll to position [91, 0]
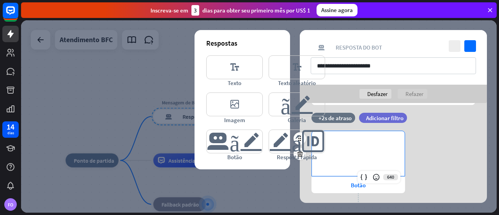
drag, startPoint x: 385, startPoint y: 147, endPoint x: 482, endPoint y: 172, distance: 100.8
click at [482, 172] on div "**********" at bounding box center [393, 173] width 187 height 84
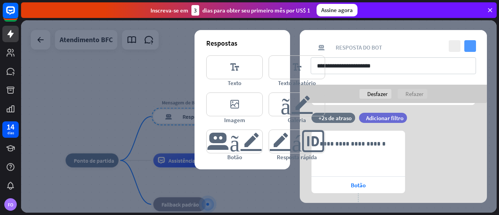
click at [467, 44] on icon "verificar" at bounding box center [470, 46] width 12 height 12
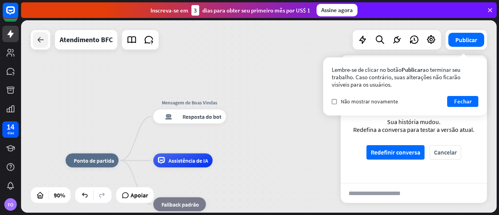
click at [40, 38] on icon at bounding box center [40, 39] width 9 height 9
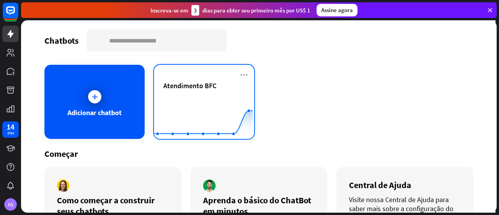
click at [246, 76] on div "Atendimento BFC Created with Highcharts 10.1.0 0 2 4 6" at bounding box center [204, 102] width 100 height 74
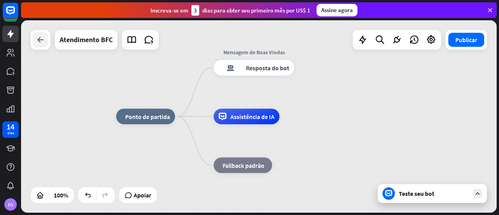
click at [39, 41] on icon at bounding box center [40, 39] width 9 height 9
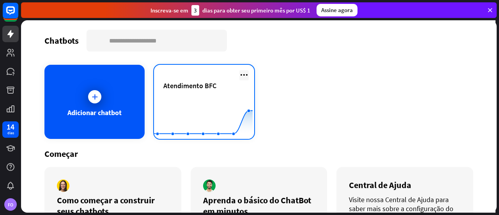
click at [242, 74] on icon at bounding box center [243, 74] width 9 height 9
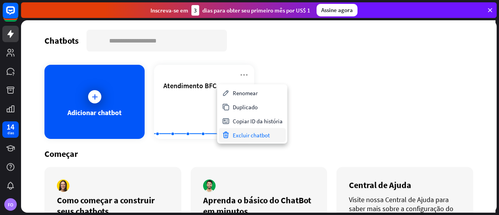
click at [248, 134] on font "Excluir chatbot" at bounding box center [251, 134] width 37 height 7
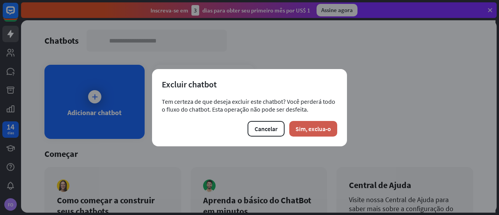
click at [305, 128] on font "Sim, exclua-o" at bounding box center [312, 129] width 35 height 8
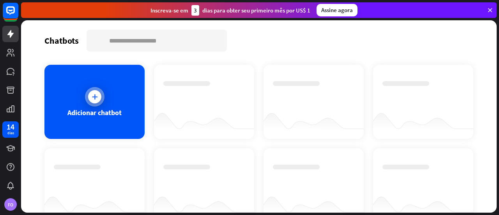
click at [100, 95] on div at bounding box center [94, 96] width 13 height 13
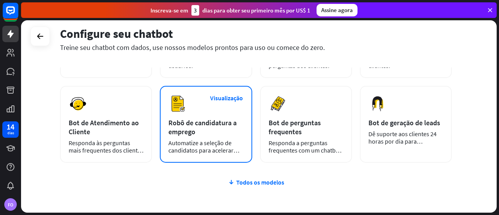
scroll to position [117, 0]
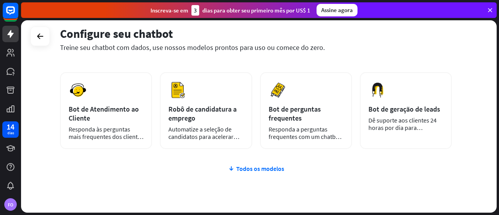
click at [252, 170] on font "Todos os modelos" at bounding box center [260, 168] width 48 height 8
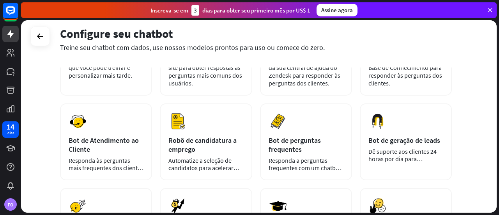
scroll to position [78, 0]
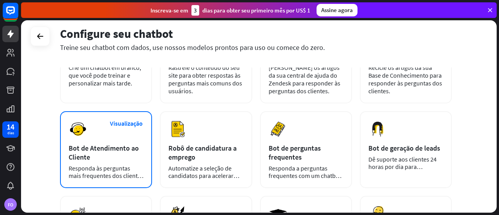
click at [119, 147] on font "Bot de Atendimento ao Cliente" at bounding box center [104, 152] width 70 height 18
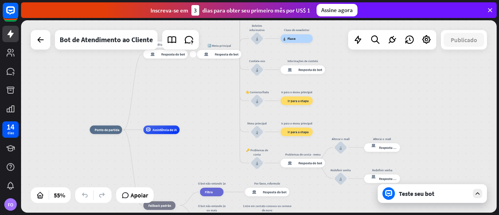
click at [168, 53] on font "Resposta do bot" at bounding box center [173, 54] width 24 height 4
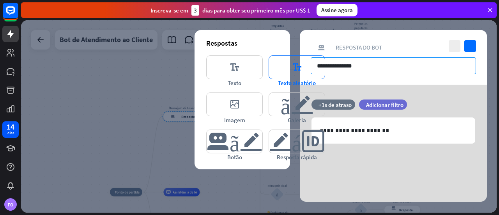
drag, startPoint x: 376, startPoint y: 65, endPoint x: 291, endPoint y: 64, distance: 84.5
click at [300, 64] on div "**********" at bounding box center [393, 115] width 187 height 171
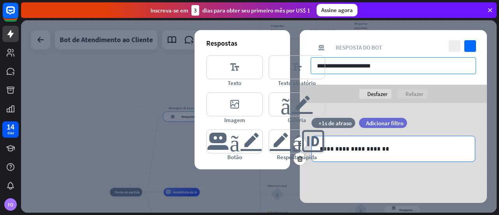
type input "**********"
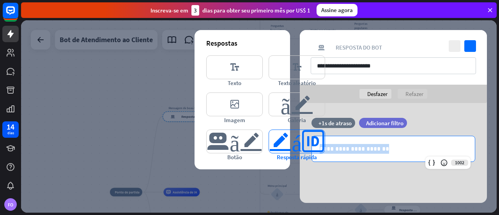
drag, startPoint x: 414, startPoint y: 150, endPoint x: 295, endPoint y: 148, distance: 118.8
click at [300, 148] on div "**********" at bounding box center [393, 161] width 187 height 117
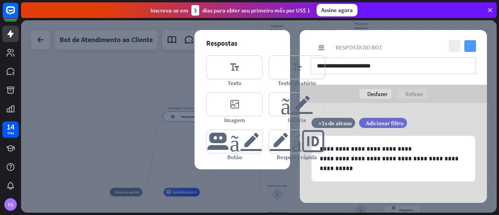
click at [471, 46] on icon "verificar" at bounding box center [470, 46] width 12 height 12
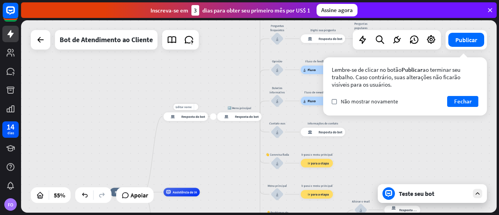
click at [194, 118] on font "Resposta do bot" at bounding box center [193, 116] width 24 height 4
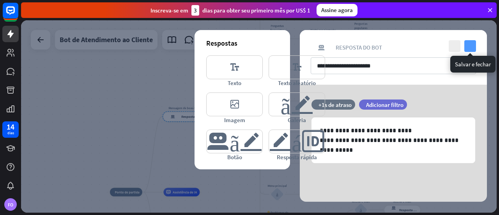
click at [471, 47] on icon "verificar" at bounding box center [470, 46] width 12 height 12
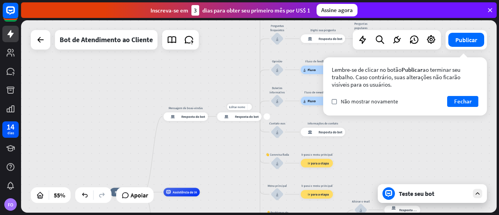
click at [241, 118] on font "Resposta do bot" at bounding box center [247, 116] width 24 height 4
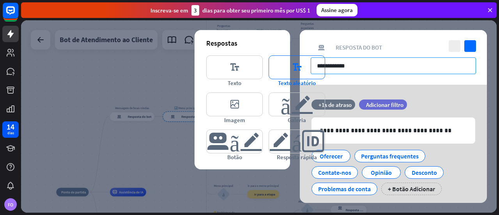
drag, startPoint x: 367, startPoint y: 67, endPoint x: 302, endPoint y: 65, distance: 64.7
click at [302, 65] on div "**********" at bounding box center [393, 116] width 187 height 173
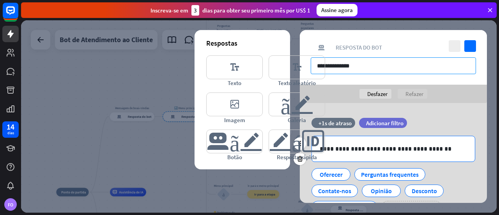
type input "**********"
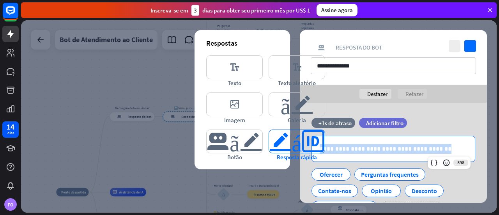
drag, startPoint x: 445, startPoint y: 148, endPoint x: 314, endPoint y: 147, distance: 131.3
click at [314, 147] on div "**********" at bounding box center [393, 172] width 187 height 138
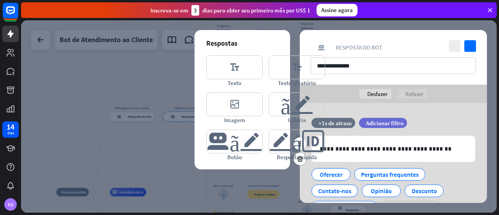
click at [437, 125] on div "filtro Adicionar filtro" at bounding box center [402, 123] width 87 height 10
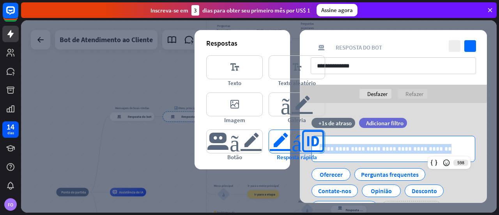
drag, startPoint x: 427, startPoint y: 151, endPoint x: 318, endPoint y: 152, distance: 109.1
click at [318, 152] on div "**********" at bounding box center [393, 172] width 187 height 138
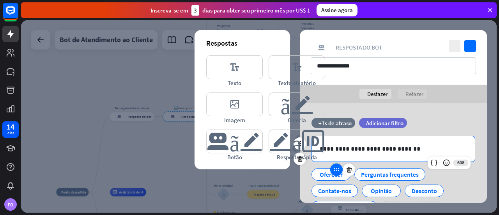
click at [337, 172] on icon at bounding box center [336, 169] width 7 height 7
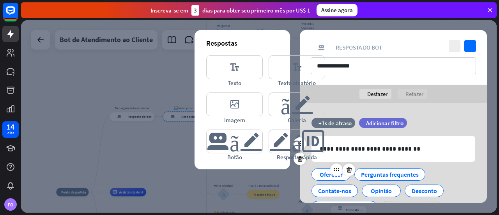
click at [328, 175] on font "Oferecer" at bounding box center [330, 174] width 23 height 8
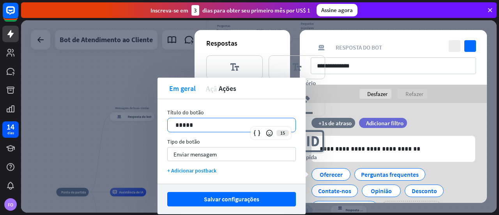
drag, startPoint x: 213, startPoint y: 124, endPoint x: 157, endPoint y: 123, distance: 55.7
click at [157, 123] on body "14 dias FO fechar Ajuda do produto Primeiros passos Comece a usar o ChatBot Cen…" at bounding box center [249, 107] width 499 height 215
drag, startPoint x: 207, startPoint y: 127, endPoint x: 159, endPoint y: 123, distance: 48.9
click at [159, 123] on div "Título do botão 15 ***** Tipo de botão Enviar mensagem seta para baixo + Adicio…" at bounding box center [231, 141] width 148 height 85
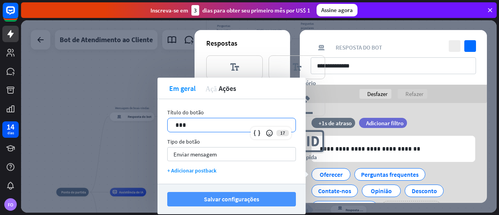
click at [231, 201] on font "Salvar configurações" at bounding box center [231, 199] width 55 height 8
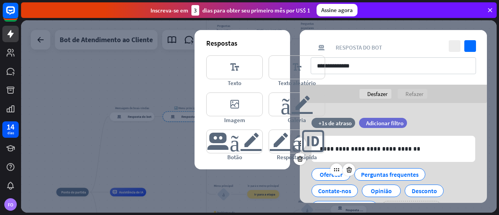
click at [331, 175] on div at bounding box center [342, 169] width 25 height 12
click at [325, 175] on font "Oferecer" at bounding box center [330, 174] width 23 height 8
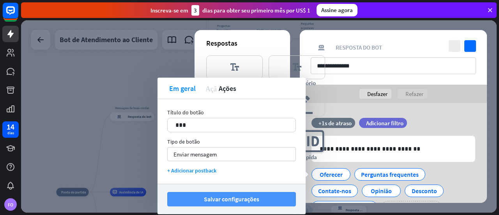
click at [237, 199] on font "Salvar configurações" at bounding box center [231, 199] width 55 height 8
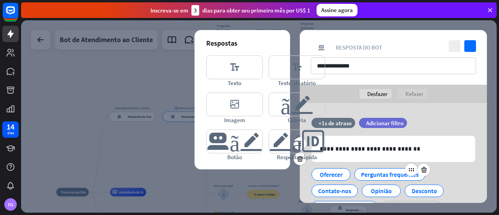
click at [370, 174] on font "Perguntas frequentes" at bounding box center [390, 174] width 58 height 8
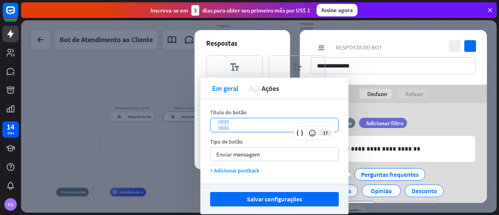
drag, startPoint x: 261, startPoint y: 126, endPoint x: 201, endPoint y: 125, distance: 60.4
click at [201, 125] on div "Título do botão 17 *** Tipo de botão Enviar mensagem seta para baixo + Adiciona…" at bounding box center [274, 141] width 148 height 85
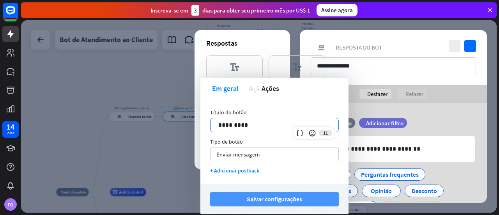
click at [274, 201] on font "Salvar configurações" at bounding box center [274, 199] width 55 height 8
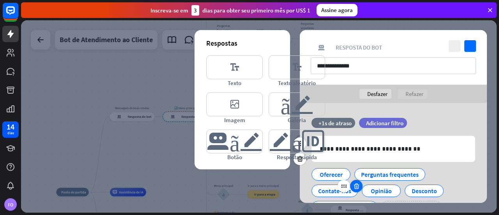
click at [354, 187] on icon at bounding box center [356, 185] width 7 height 7
click at [399, 187] on icon at bounding box center [398, 185] width 7 height 7
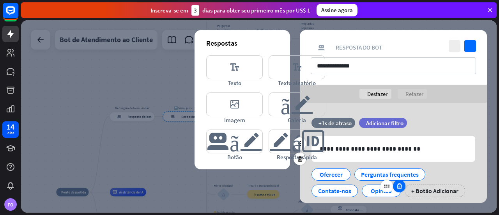
click at [399, 187] on icon at bounding box center [398, 185] width 7 height 7
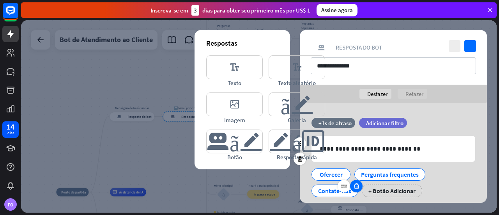
click at [354, 187] on icon at bounding box center [356, 185] width 7 height 7
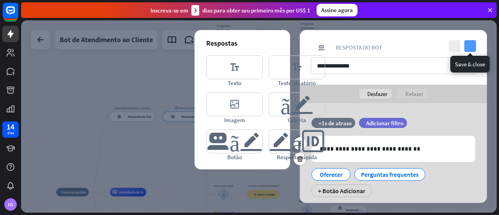
click at [470, 42] on icon "verificar" at bounding box center [470, 46] width 12 height 12
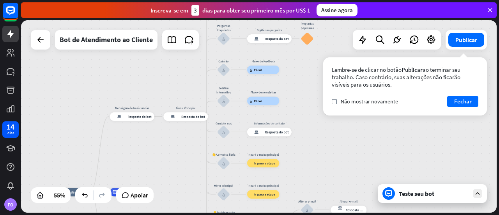
click at [477, 192] on icon at bounding box center [477, 193] width 7 height 7
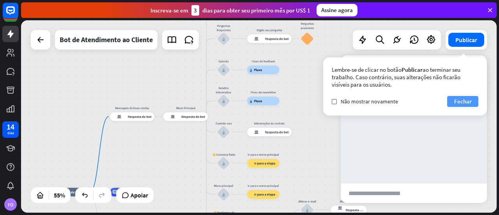
click at [463, 101] on font "Fechar" at bounding box center [463, 100] width 18 height 7
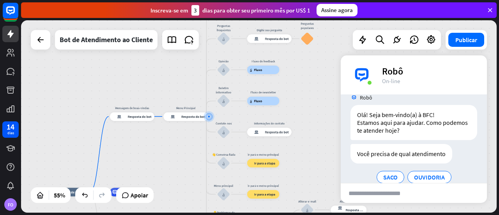
scroll to position [34, 0]
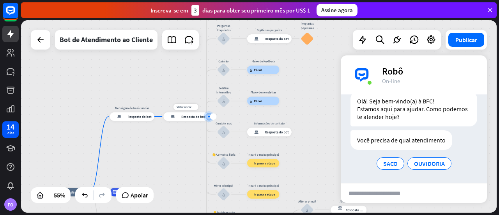
click at [184, 119] on div "resposta do bot de bloco Resposta do bot" at bounding box center [185, 116] width 44 height 9
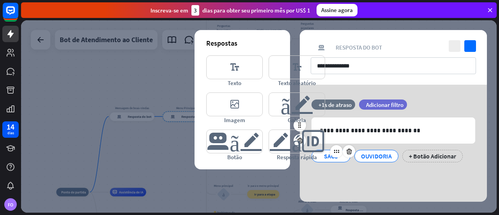
click at [326, 159] on font "SACO" at bounding box center [331, 156] width 14 height 8
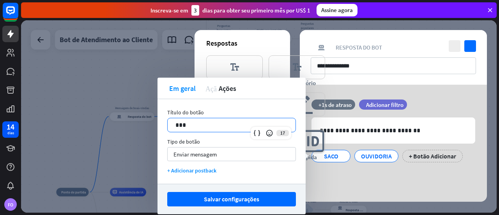
click at [210, 126] on p "***" at bounding box center [231, 125] width 112 height 10
click at [385, 189] on div "**********" at bounding box center [393, 143] width 187 height 117
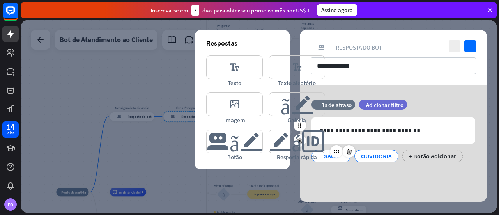
click at [335, 157] on font "SACO" at bounding box center [331, 156] width 14 height 8
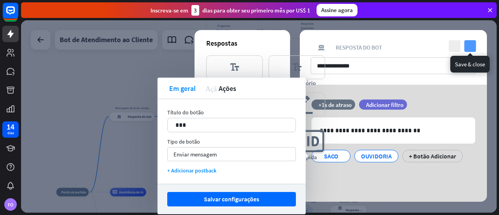
click at [469, 50] on icon "verificar" at bounding box center [470, 46] width 12 height 12
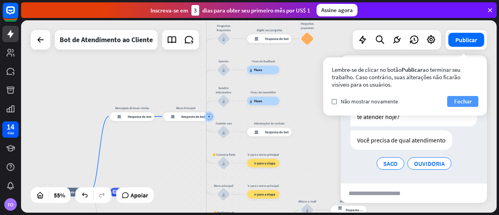
click at [464, 103] on font "Fechar" at bounding box center [463, 100] width 18 height 7
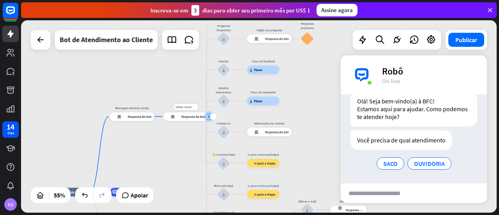
click at [184, 119] on div "resposta do bot de bloco Resposta do bot" at bounding box center [185, 116] width 44 height 9
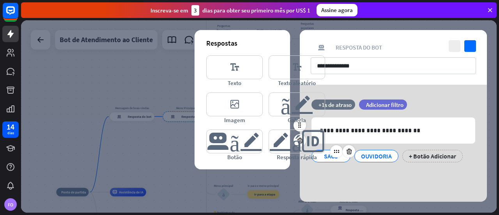
click at [337, 160] on div "SACO" at bounding box center [331, 156] width 26 height 12
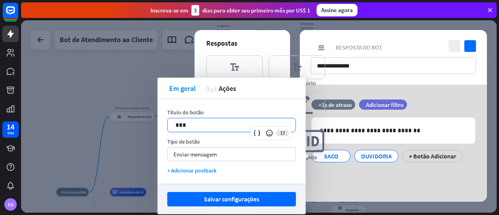
drag, startPoint x: 194, startPoint y: 129, endPoint x: 150, endPoint y: 123, distance: 44.4
click at [150, 123] on body "14 dias FO fechar Ajuda do produto Primeiros passos Comece a usar o ChatBot Cen…" at bounding box center [249, 107] width 499 height 215
drag, startPoint x: 199, startPoint y: 128, endPoint x: 146, endPoint y: 123, distance: 52.9
click at [146, 123] on body "14 dias FO fechar Ajuda do produto Primeiros passos Comece a usar o ChatBot Cen…" at bounding box center [249, 107] width 499 height 215
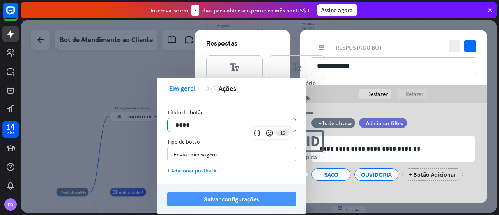
click at [217, 199] on font "Salvar configurações" at bounding box center [231, 199] width 55 height 8
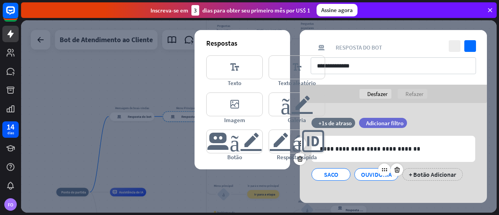
click at [369, 175] on font "OUVIDORIA" at bounding box center [376, 174] width 31 height 8
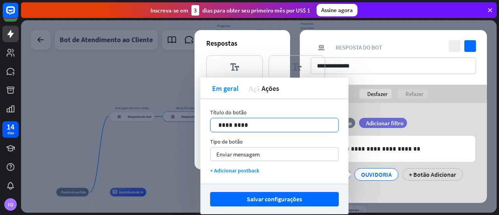
click at [260, 126] on p "*********" at bounding box center [274, 125] width 112 height 10
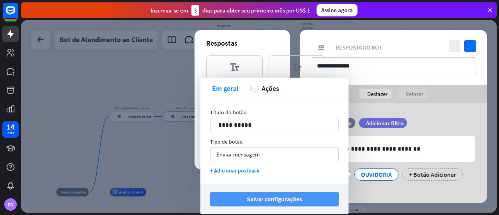
click at [258, 201] on font "Salvar configurações" at bounding box center [274, 199] width 55 height 8
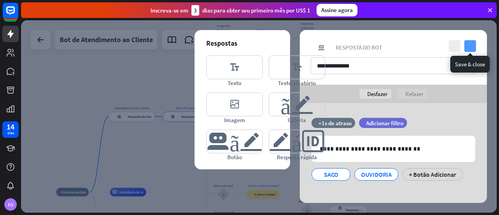
click at [469, 47] on icon "verificar" at bounding box center [470, 46] width 12 height 12
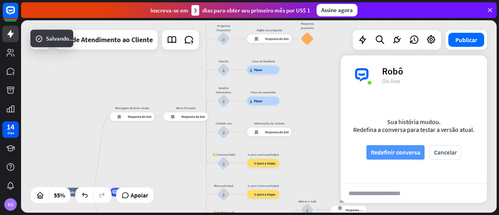
click at [404, 155] on font "Redefinir conversa" at bounding box center [394, 152] width 49 height 8
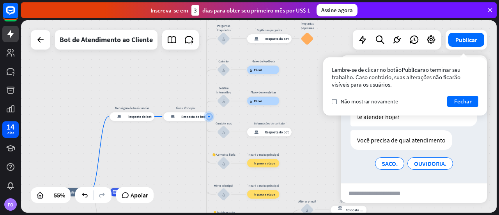
scroll to position [34, 0]
click at [466, 104] on font "Fechar" at bounding box center [463, 100] width 18 height 7
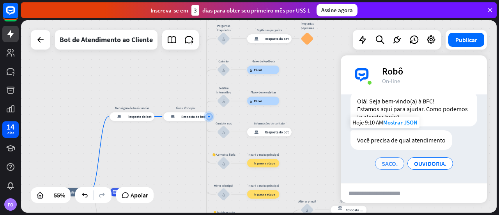
click at [389, 164] on font "SACO." at bounding box center [389, 163] width 16 height 8
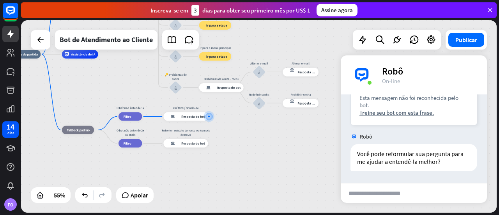
scroll to position [144, 0]
click at [41, 36] on icon at bounding box center [40, 39] width 9 height 9
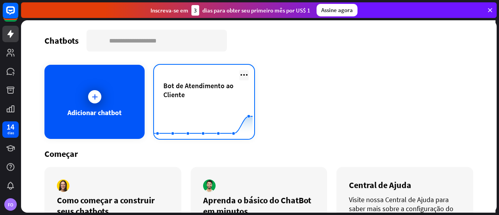
click at [242, 74] on icon at bounding box center [243, 74] width 9 height 9
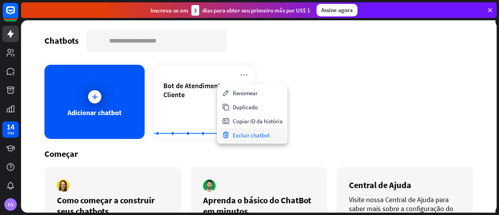
click at [245, 137] on font "Excluir chatbot" at bounding box center [251, 134] width 37 height 7
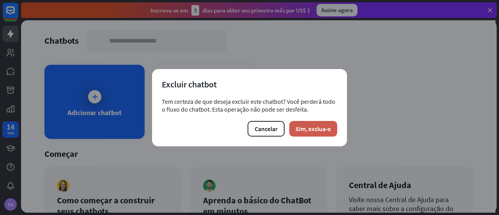
click at [303, 127] on font "Sim, exclua-o" at bounding box center [312, 129] width 35 height 8
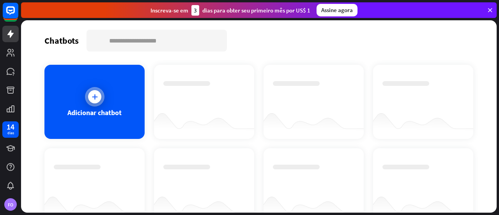
click at [95, 102] on div at bounding box center [94, 96] width 13 height 13
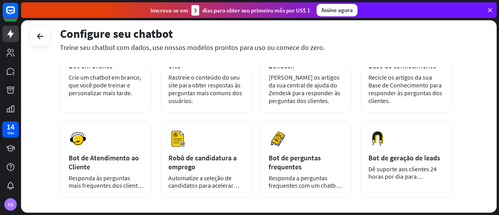
scroll to position [78, 0]
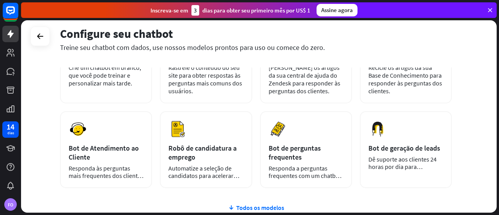
click at [48, 36] on div at bounding box center [39, 35] width 19 height 19
click at [42, 36] on icon at bounding box center [39, 36] width 9 height 9
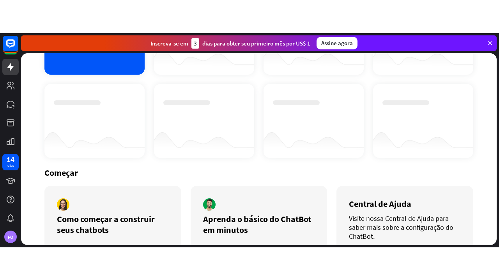
scroll to position [134, 0]
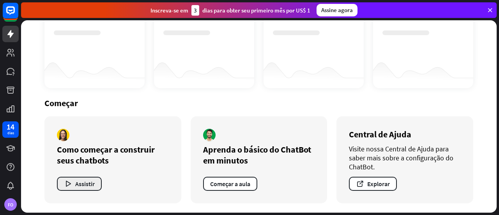
click at [90, 183] on font "Assistir" at bounding box center [84, 184] width 19 height 8
click at [448, 81] on div "fechar" at bounding box center [249, 107] width 499 height 215
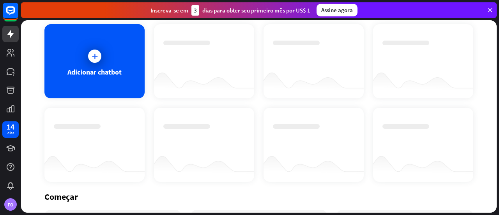
scroll to position [0, 0]
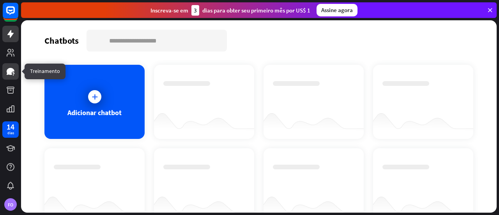
click at [11, 71] on icon at bounding box center [11, 71] width 8 height 7
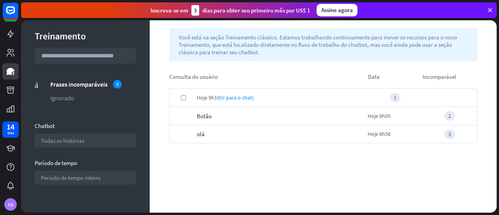
click at [182, 96] on label "verificar" at bounding box center [183, 97] width 5 height 5
click at [228, 185] on div "verificar Hoje 9h10 (Ir para o chat) 1 citar Botão Hoje 9h05 2 citar olá Hoje 8…" at bounding box center [323, 150] width 347 height 124
click at [11, 92] on icon at bounding box center [11, 89] width 8 height 7
click at [9, 90] on icon at bounding box center [11, 89] width 8 height 7
